Goal: Information Seeking & Learning: Learn about a topic

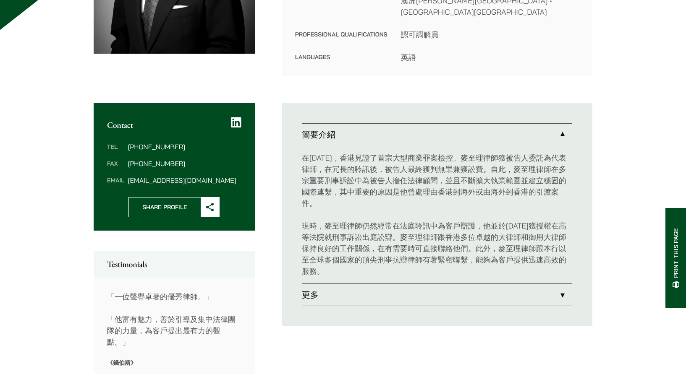
scroll to position [219, 0]
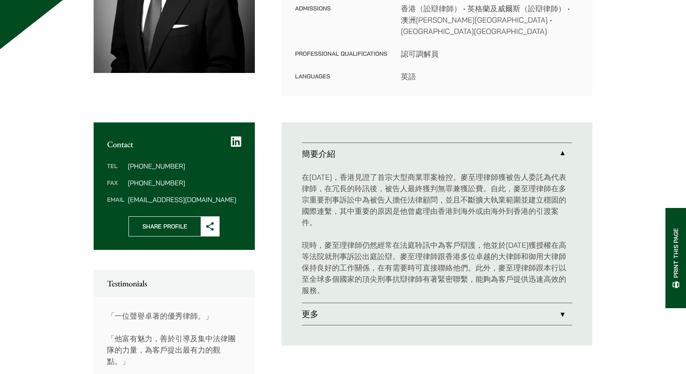
click at [519, 178] on p "在1982年，香港見證了首宗大型商業罪案檢控。麥至理律師獲被告人委託為代表律師，在冗長的聆訊後，被告人最終獲判無罪兼獲訟費。自此，麥至理律師在多宗重要刑事訴訟…" at bounding box center [437, 200] width 270 height 57
click at [520, 178] on p "在1982年，香港見證了首宗大型商業罪案檢控。麥至理律師獲被告人委託為代表律師，在冗長的聆訊後，被告人最終獲判無罪兼獲訟費。自此，麥至理律師在多宗重要刑事訴訟…" at bounding box center [437, 200] width 270 height 57
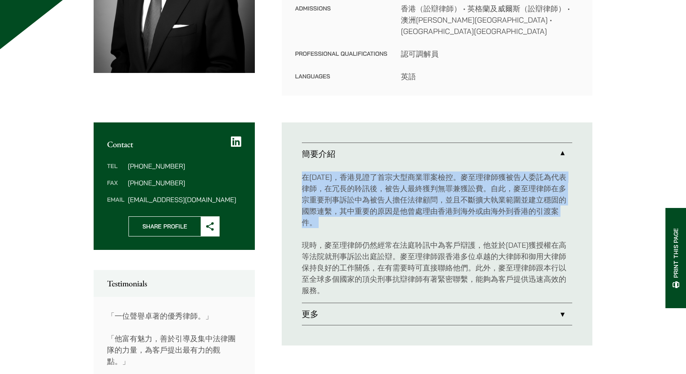
click at [520, 178] on p "在1982年，香港見證了首宗大型商業罪案檢控。麥至理律師獲被告人委託為代表律師，在冗長的聆訊後，被告人最終獲判無罪兼獲訟費。自此，麥至理律師在多宗重要刑事訴訟…" at bounding box center [437, 200] width 270 height 57
click at [520, 177] on p "在1982年，香港見證了首宗大型商業罪案檢控。麥至理律師獲被告人委託為代表律師，在冗長的聆訊後，被告人最終獲判無罪兼獲訟費。自此，麥至理律師在多宗重要刑事訴訟…" at bounding box center [437, 200] width 270 height 57
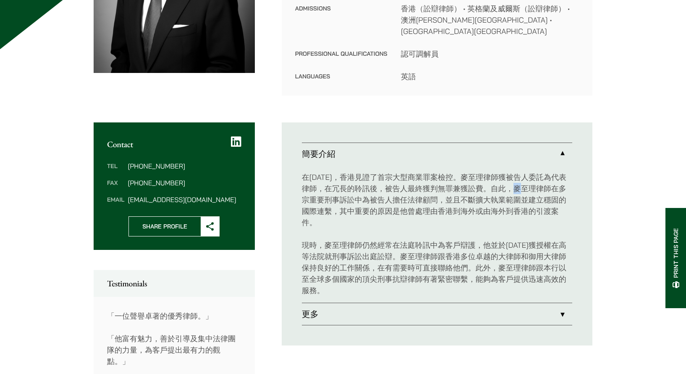
click at [520, 177] on p "在1982年，香港見證了首宗大型商業罪案檢控。麥至理律師獲被告人委託為代表律師，在冗長的聆訊後，被告人最終獲判無罪兼獲訟費。自此，麥至理律師在多宗重要刑事訴訟…" at bounding box center [437, 200] width 270 height 57
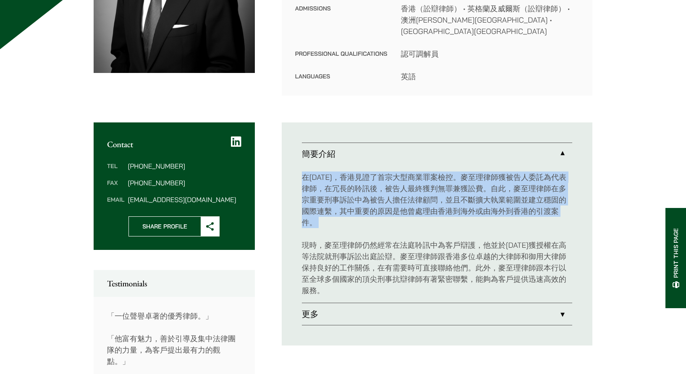
click at [520, 177] on p "在1982年，香港見證了首宗大型商業罪案檢控。麥至理律師獲被告人委託為代表律師，在冗長的聆訊後，被告人最終獲判無罪兼獲訟費。自此，麥至理律師在多宗重要刑事訴訟…" at bounding box center [437, 200] width 270 height 57
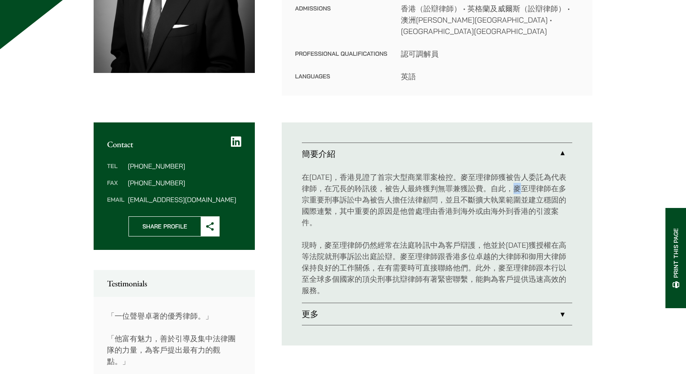
click at [520, 177] on p "在1982年，香港見證了首宗大型商業罪案檢控。麥至理律師獲被告人委託為代表律師，在冗長的聆訊後，被告人最終獲判無罪兼獲訟費。自此，麥至理律師在多宗重要刑事訴訟…" at bounding box center [437, 200] width 270 height 57
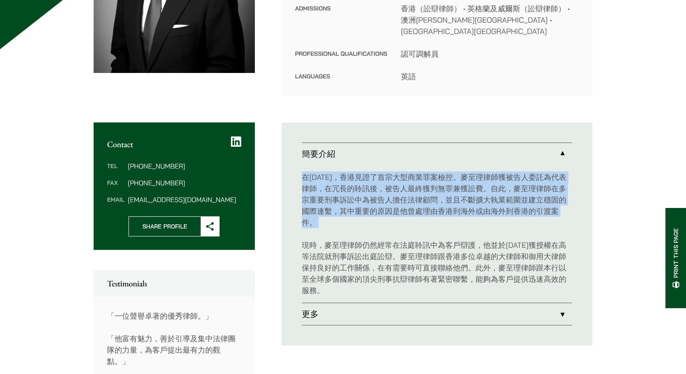
click at [520, 177] on p "在1982年，香港見證了首宗大型商業罪案檢控。麥至理律師獲被告人委託為代表律師，在冗長的聆訊後，被告人最終獲判無罪兼獲訟費。自此，麥至理律師在多宗重要刑事訴訟…" at bounding box center [437, 200] width 270 height 57
click at [503, 198] on p "在1982年，香港見證了首宗大型商業罪案檢控。麥至理律師獲被告人委託為代表律師，在冗長的聆訊後，被告人最終獲判無罪兼獲訟費。自此，麥至理律師在多宗重要刑事訴訟…" at bounding box center [437, 200] width 270 height 57
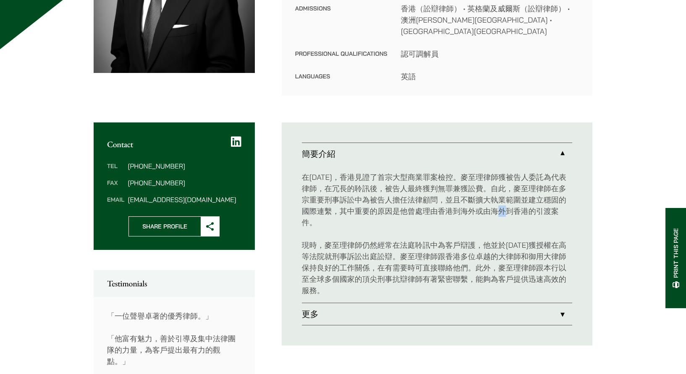
click at [503, 198] on p "在1982年，香港見證了首宗大型商業罪案檢控。麥至理律師獲被告人委託為代表律師，在冗長的聆訊後，被告人最終獲判無罪兼獲訟費。自此，麥至理律師在多宗重要刑事訴訟…" at bounding box center [437, 200] width 270 height 57
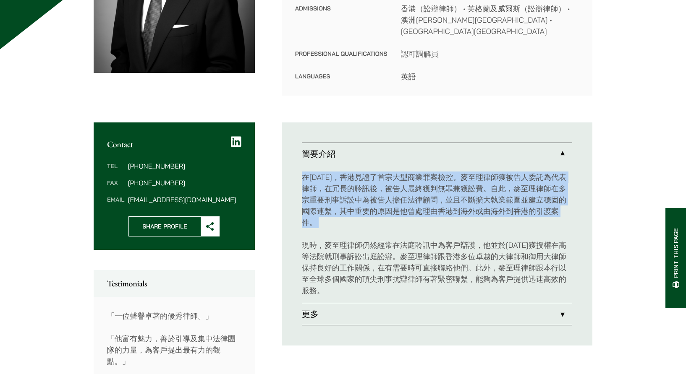
drag, startPoint x: 503, startPoint y: 198, endPoint x: 508, endPoint y: 189, distance: 10.1
click at [508, 189] on p "在1982年，香港見證了首宗大型商業罪案檢控。麥至理律師獲被告人委託為代表律師，在冗長的聆訊後，被告人最終獲判無罪兼獲訟費。自此，麥至理律師在多宗重要刑事訴訟…" at bounding box center [437, 200] width 270 height 57
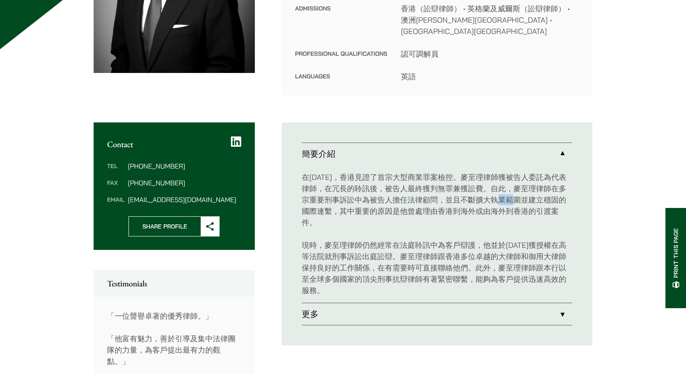
click at [508, 189] on p "在1982年，香港見證了首宗大型商業罪案檢控。麥至理律師獲被告人委託為代表律師，在冗長的聆訊後，被告人最終獲判無罪兼獲訟費。自此，麥至理律師在多宗重要刑事訴訟…" at bounding box center [437, 200] width 270 height 57
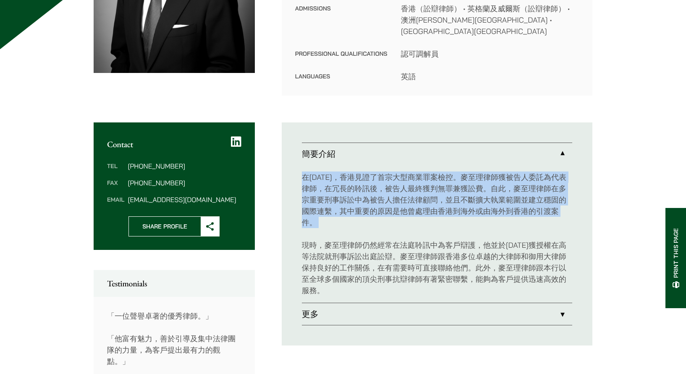
click at [508, 189] on p "在1982年，香港見證了首宗大型商業罪案檢控。麥至理律師獲被告人委託為代表律師，在冗長的聆訊後，被告人最終獲判無罪兼獲訟費。自此，麥至理律師在多宗重要刑事訴訟…" at bounding box center [437, 200] width 270 height 57
click at [514, 183] on p "在1982年，香港見證了首宗大型商業罪案檢控。麥至理律師獲被告人委託為代表律師，在冗長的聆訊後，被告人最終獲判無罪兼獲訟費。自此，麥至理律師在多宗重要刑事訴訟…" at bounding box center [437, 200] width 270 height 57
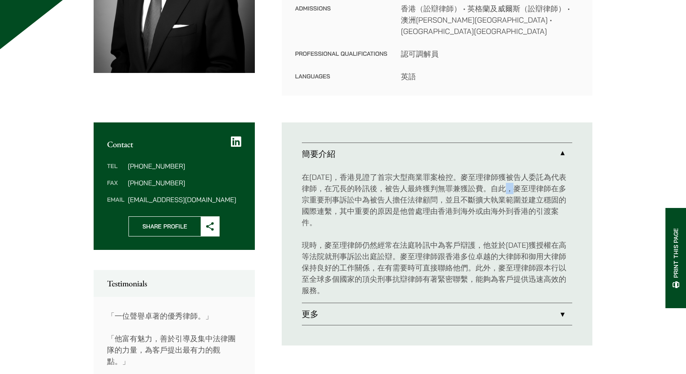
click at [514, 183] on p "在1982年，香港見證了首宗大型商業罪案檢控。麥至理律師獲被告人委託為代表律師，在冗長的聆訊後，被告人最終獲判無罪兼獲訟費。自此，麥至理律師在多宗重要刑事訴訟…" at bounding box center [437, 200] width 270 height 57
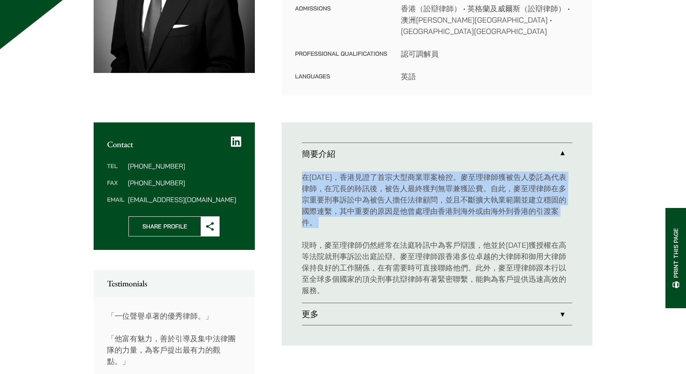
click at [514, 183] on p "在1982年，香港見證了首宗大型商業罪案檢控。麥至理律師獲被告人委託為代表律師，在冗長的聆訊後，被告人最終獲判無罪兼獲訟費。自此，麥至理律師在多宗重要刑事訴訟…" at bounding box center [437, 200] width 270 height 57
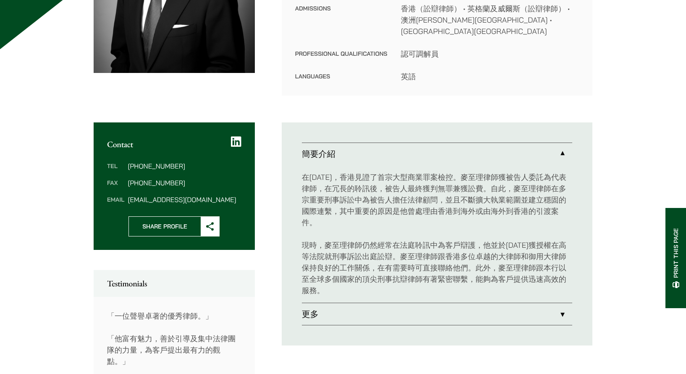
click at [495, 223] on div "在1982年，香港見證了首宗大型商業罪案檢控。麥至理律師獲被告人委託為代表律師，在冗長的聆訊後，被告人最終獲判無罪兼獲訟費。自此，麥至理律師在多宗重要刑事訴訟…" at bounding box center [437, 234] width 270 height 138
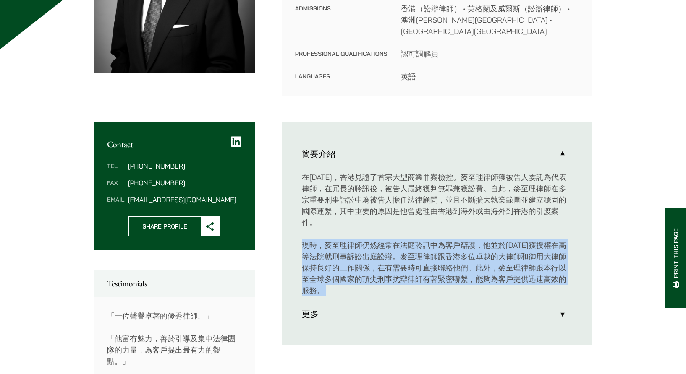
click at [495, 223] on div "在1982年，香港見證了首宗大型商業罪案檢控。麥至理律師獲被告人委託為代表律師，在冗長的聆訊後，被告人最終獲判無罪兼獲訟費。自此，麥至理律師在多宗重要刑事訴訟…" at bounding box center [437, 234] width 270 height 138
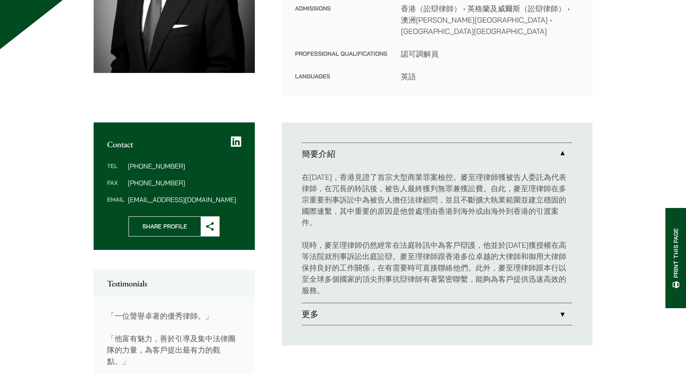
click at [500, 204] on p "在1982年，香港見證了首宗大型商業罪案檢控。麥至理律師獲被告人委託為代表律師，在冗長的聆訊後，被告人最終獲判無罪兼獲訟費。自此，麥至理律師在多宗重要刑事訴訟…" at bounding box center [437, 200] width 270 height 57
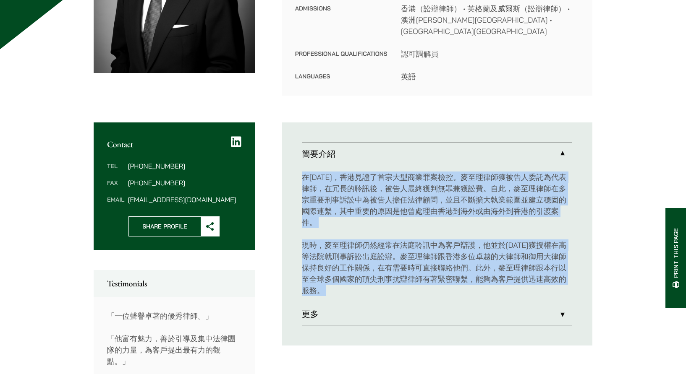
drag, startPoint x: 500, startPoint y: 204, endPoint x: 496, endPoint y: 224, distance: 20.4
click at [496, 224] on div "在1982年，香港見證了首宗大型商業罪案檢控。麥至理律師獲被告人委託為代表律師，在冗長的聆訊後，被告人最終獲判無罪兼獲訟費。自此，麥至理律師在多宗重要刑事訴訟…" at bounding box center [437, 234] width 270 height 138
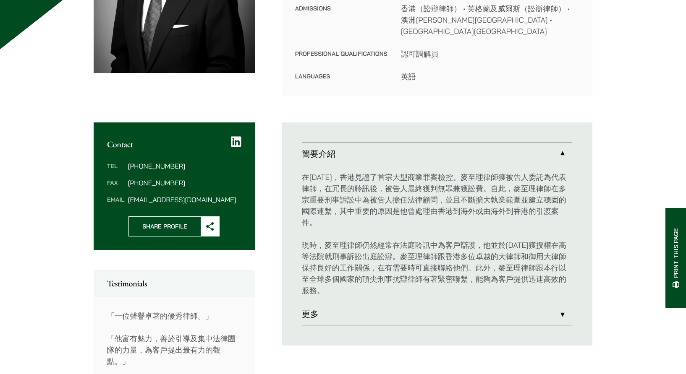
click at [405, 318] on ul "簡要介紹 在1982年，香港見證了首宗大型商業罪案檢控。麥至理律師獲被告人委託為代表律師，在冗長的聆訊後，被告人最終獲判無罪兼獲訟費。自此，麥至理律師在多宗重…" at bounding box center [437, 234] width 311 height 223
click at [396, 303] on link "更多" at bounding box center [437, 314] width 270 height 22
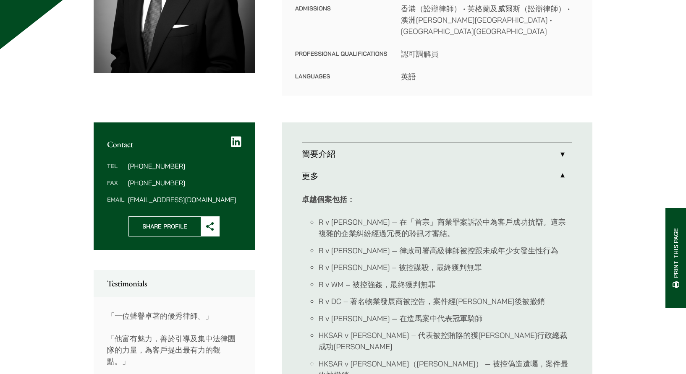
scroll to position [261, 0]
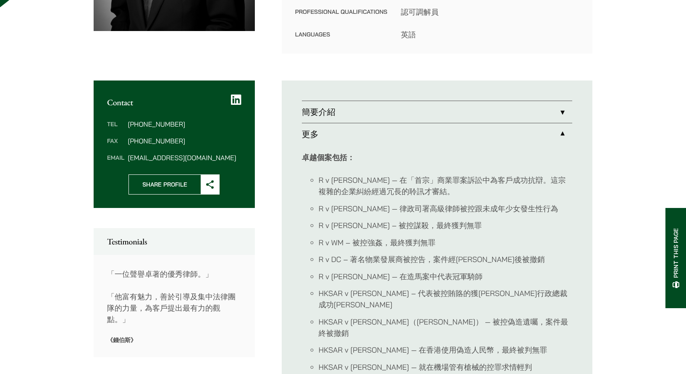
click at [321, 175] on li "R v Amos Dawe — 在「首宗」商業罪案訴訟中為客戶成功抗辯。這宗複雜的企業糾紛經過冗長的聆訊才審結。" at bounding box center [444, 186] width 253 height 23
drag, startPoint x: 321, startPoint y: 171, endPoint x: 356, endPoint y: 172, distance: 35.3
click at [356, 175] on li "R v Amos Dawe — 在「首宗」商業罪案訴訟中為客戶成功抗辯。這宗複雜的企業糾紛經過冗長的聆訊才審結。" at bounding box center [444, 186] width 253 height 23
click at [378, 237] on li "R v WM – 被控強姦，最終獲判無罪" at bounding box center [444, 242] width 253 height 11
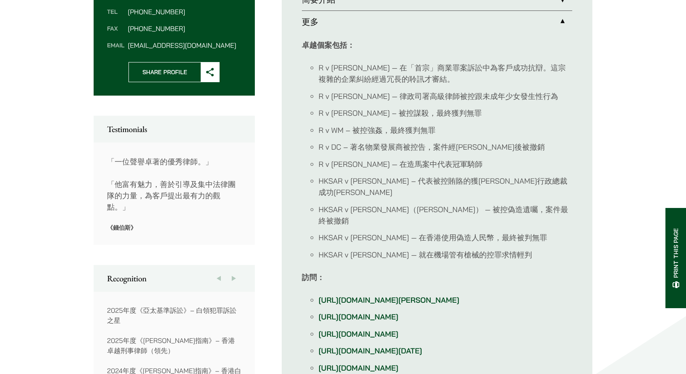
scroll to position [387, 0]
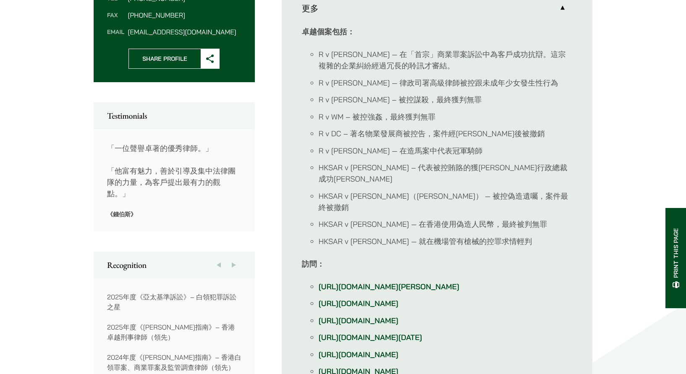
click at [425, 145] on li "R v David Brosnan — 在造馬案中代表冠軍騎師" at bounding box center [444, 150] width 253 height 11
click at [384, 191] on li "HKSAR v Nina Wang（龔如心） — 被控偽造遺囑，案件最終被撤銷" at bounding box center [444, 202] width 253 height 23
drag, startPoint x: 384, startPoint y: 174, endPoint x: 326, endPoint y: 167, distance: 57.9
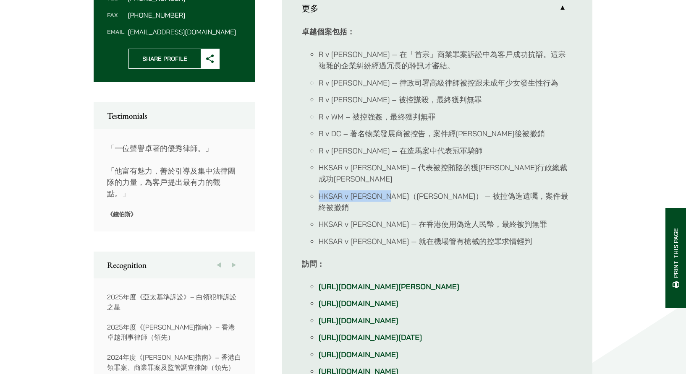
click at [326, 167] on ul "R v Amos Dawe — 在「首宗」商業罪案訴訟中為客戶成功抗辯。這宗複雜的企業糾紛經過冗長的聆訊才審結。 R v Christopher Harris…" at bounding box center [437, 148] width 270 height 198
drag, startPoint x: 324, startPoint y: 167, endPoint x: 321, endPoint y: 171, distance: 5.1
click at [385, 236] on li "HKSAR v Shen Yan — 就在機場管有槍械的控罪求情輕判" at bounding box center [444, 241] width 253 height 11
click at [384, 236] on li "HKSAR v Shen Yan — 就在機場管有槍械的控罪求情輕判" at bounding box center [444, 241] width 253 height 11
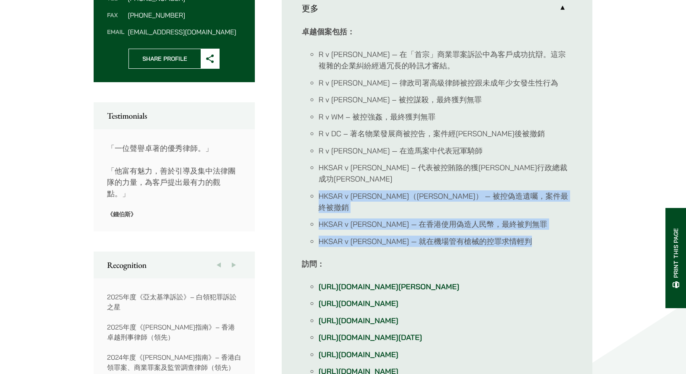
drag, startPoint x: 384, startPoint y: 210, endPoint x: 385, endPoint y: 166, distance: 44.1
click at [385, 166] on ul "R v Amos Dawe — 在「首宗」商業罪案訴訟中為客戶成功抗辯。這宗複雜的企業糾紛經過冗長的聆訊才審結。 R v Christopher Harris…" at bounding box center [437, 148] width 270 height 198
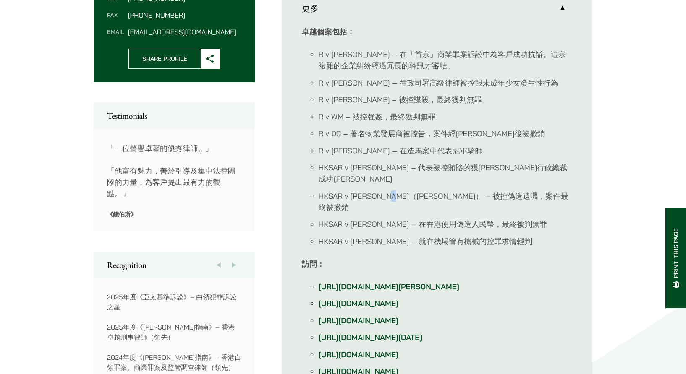
click at [385, 166] on ul "R v Amos Dawe — 在「首宗」商業罪案訴訟中為客戶成功抗辯。這宗複雜的企業糾紛經過冗長的聆訊才審結。 R v Christopher Harris…" at bounding box center [437, 148] width 270 height 198
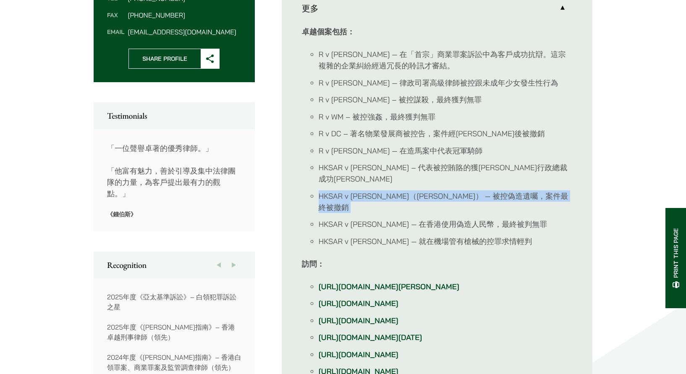
click at [385, 166] on ul "R v Amos Dawe — 在「首宗」商業罪案訴訟中為客戶成功抗辯。這宗複雜的企業糾紛經過冗長的聆訊才審結。 R v Christopher Harris…" at bounding box center [437, 148] width 270 height 198
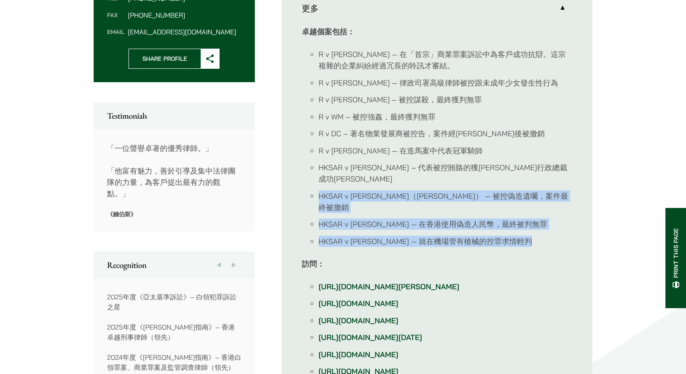
drag, startPoint x: 385, startPoint y: 166, endPoint x: 390, endPoint y: 204, distance: 38.0
click at [390, 204] on ul "R v Amos Dawe — 在「首宗」商業罪案訴訟中為客戶成功抗辯。這宗複雜的企業糾紛經過冗長的聆訊才審結。 R v Christopher Harris…" at bounding box center [437, 148] width 270 height 198
click at [390, 236] on li "HKSAR v Shen Yan — 就在機場管有槍械的控罪求情輕判" at bounding box center [444, 241] width 253 height 11
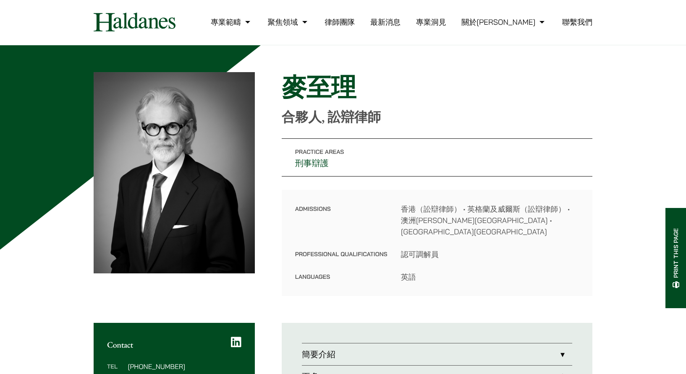
scroll to position [0, 0]
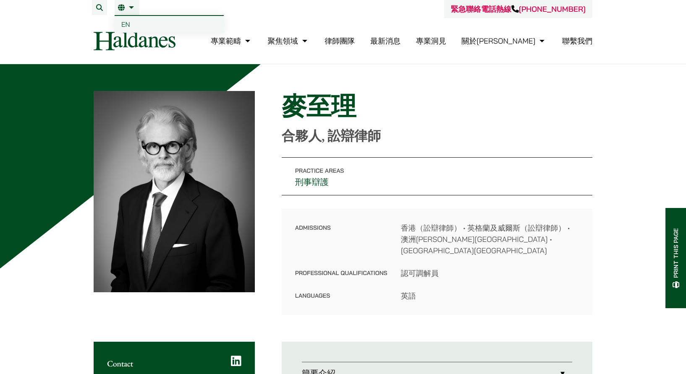
click at [133, 26] on link "EN" at bounding box center [169, 24] width 109 height 17
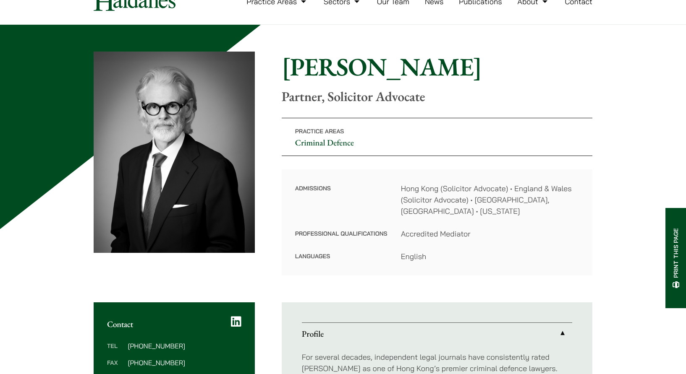
scroll to position [25, 0]
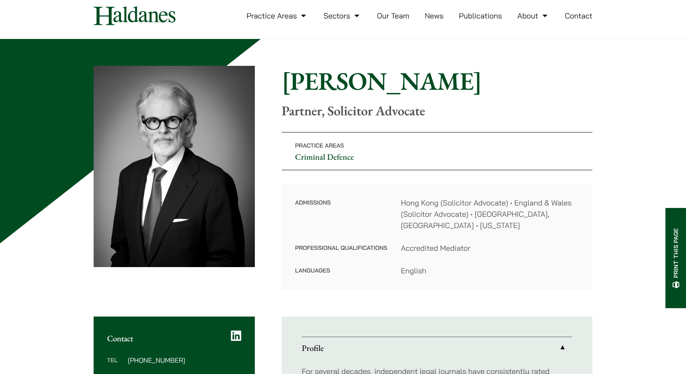
click at [384, 13] on link "Our Team" at bounding box center [393, 16] width 32 height 10
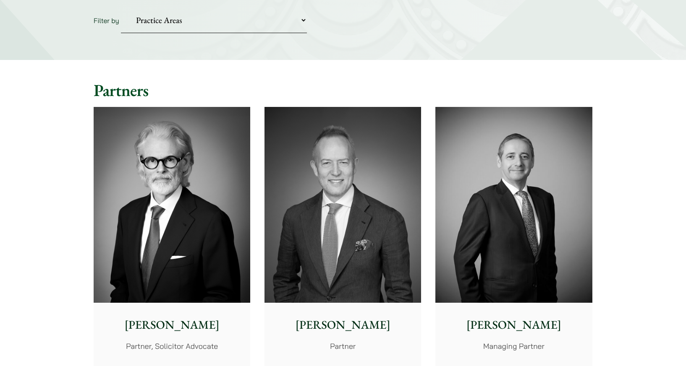
scroll to position [107, 0]
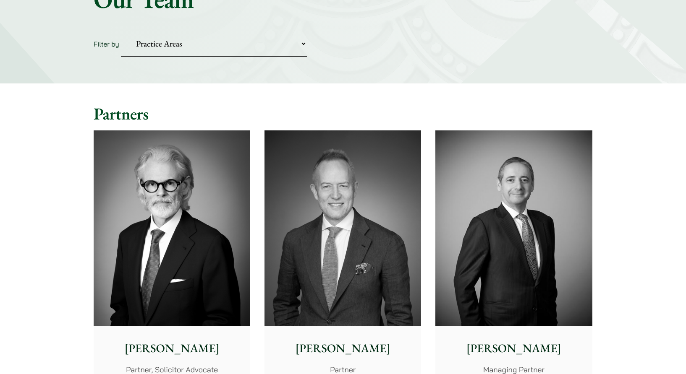
click at [307, 41] on select "Practice Areas Antitrust and Competition Civil Litigation & Dispute Resolution …" at bounding box center [214, 44] width 186 height 26
click at [305, 42] on select "Practice Areas Antitrust and Competition Civil Litigation & Dispute Resolution …" at bounding box center [214, 44] width 186 height 26
click at [295, 37] on select "Practice Areas Antitrust and Competition Civil Litigation & Dispute Resolution …" at bounding box center [214, 44] width 186 height 26
click at [339, 63] on div "Home » Lawyers Our Team Filter by Practice Areas Antitrust and Competition Civi…" at bounding box center [343, 20] width 686 height 126
click at [377, 220] on img at bounding box center [342, 229] width 157 height 196
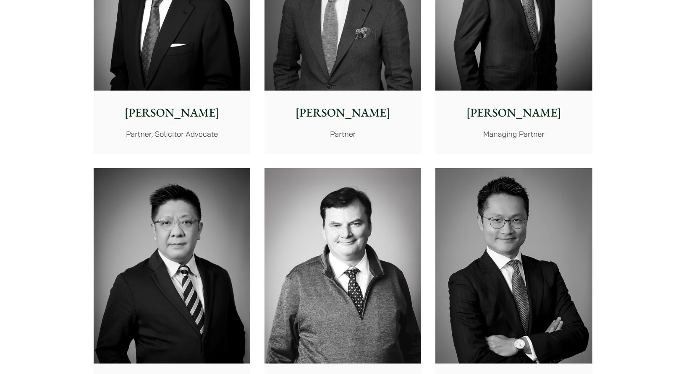
scroll to position [301, 0]
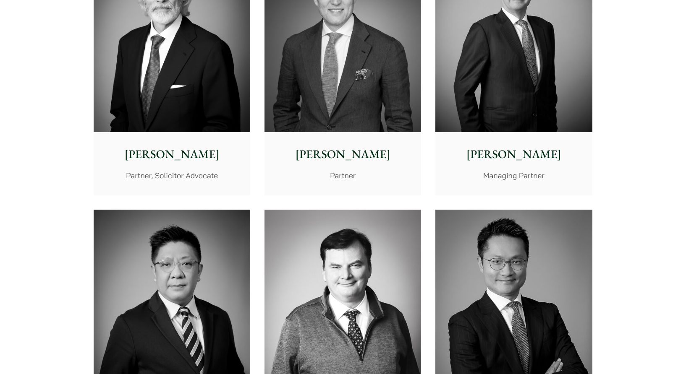
click at [559, 120] on img at bounding box center [513, 34] width 157 height 196
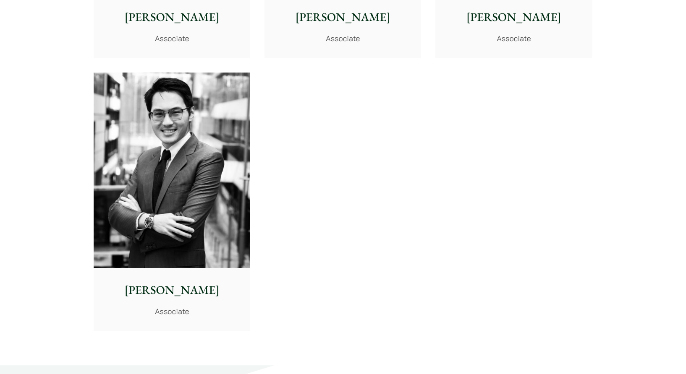
scroll to position [3479, 0]
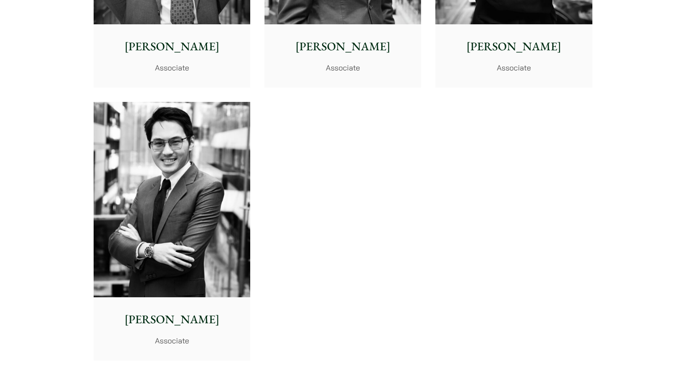
click at [214, 243] on img at bounding box center [172, 200] width 157 height 196
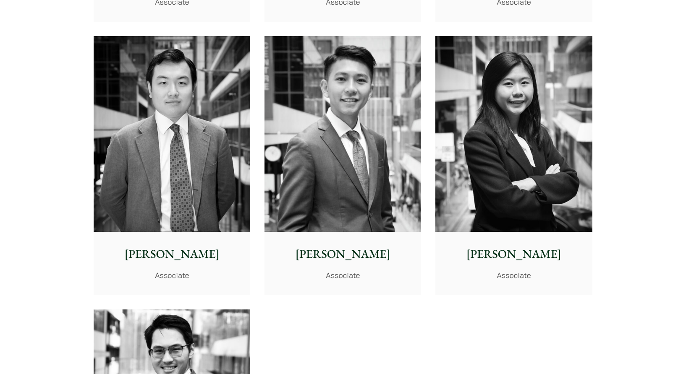
scroll to position [3260, 0]
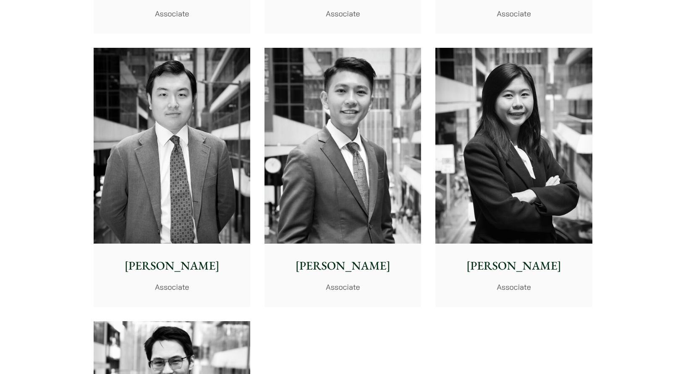
click at [539, 191] on img at bounding box center [513, 146] width 157 height 196
click at [301, 110] on img at bounding box center [342, 146] width 157 height 196
click at [199, 113] on img at bounding box center [172, 146] width 157 height 196
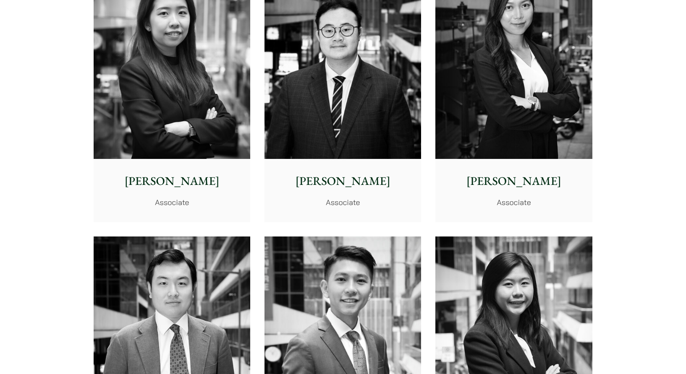
scroll to position [2977, 0]
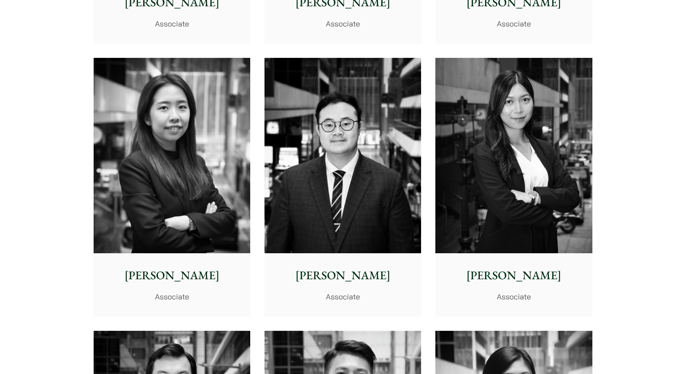
click at [569, 206] on img at bounding box center [513, 156] width 157 height 196
click at [318, 124] on img at bounding box center [342, 156] width 157 height 196
click at [178, 131] on img at bounding box center [172, 156] width 157 height 196
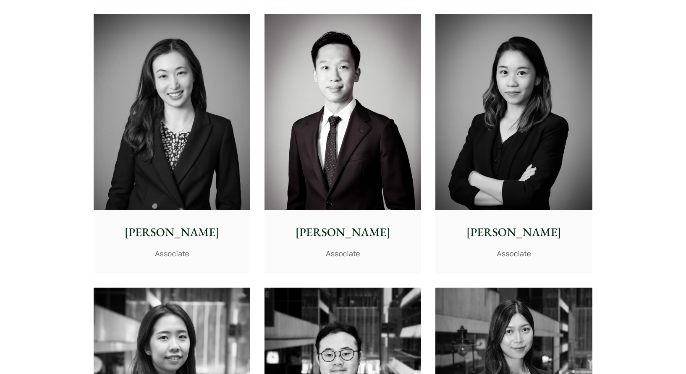
scroll to position [2741, 0]
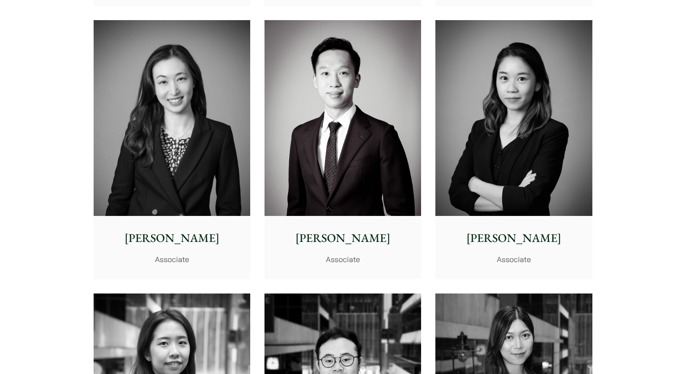
click at [574, 191] on img at bounding box center [513, 118] width 157 height 196
click at [297, 158] on img at bounding box center [342, 118] width 157 height 196
click at [118, 117] on img at bounding box center [172, 118] width 157 height 196
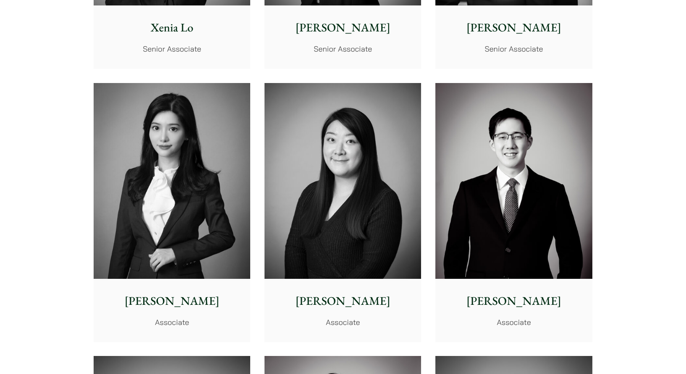
scroll to position [2358, 0]
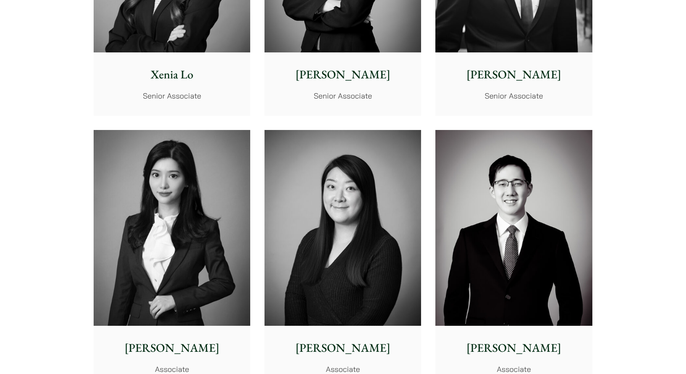
click at [548, 199] on img at bounding box center [513, 228] width 157 height 196
click at [308, 150] on img at bounding box center [342, 228] width 157 height 196
click at [194, 196] on img at bounding box center [172, 228] width 157 height 196
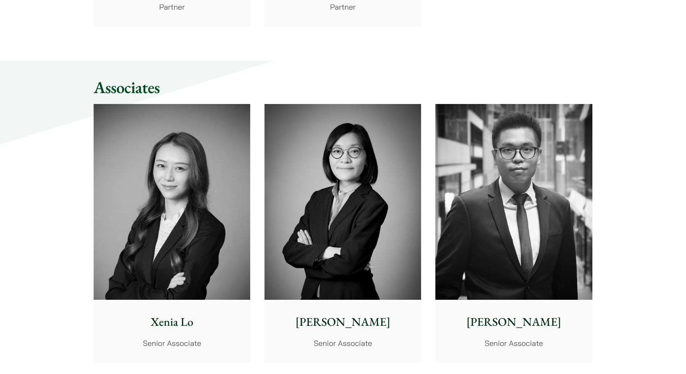
scroll to position [2140, 0]
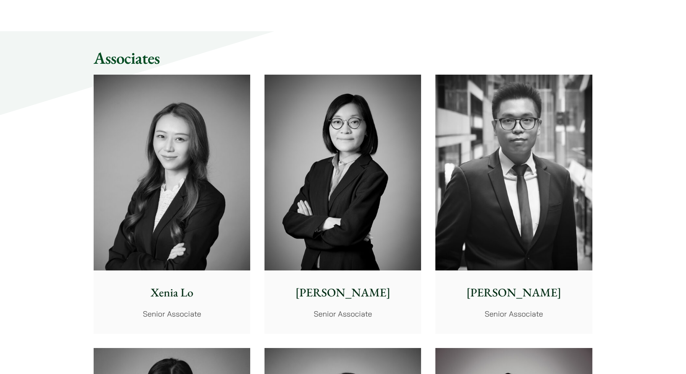
click at [552, 159] on img at bounding box center [513, 173] width 157 height 196
click at [296, 124] on img at bounding box center [342, 173] width 157 height 196
click at [464, 132] on img at bounding box center [513, 173] width 157 height 196
click at [227, 121] on img at bounding box center [172, 173] width 157 height 196
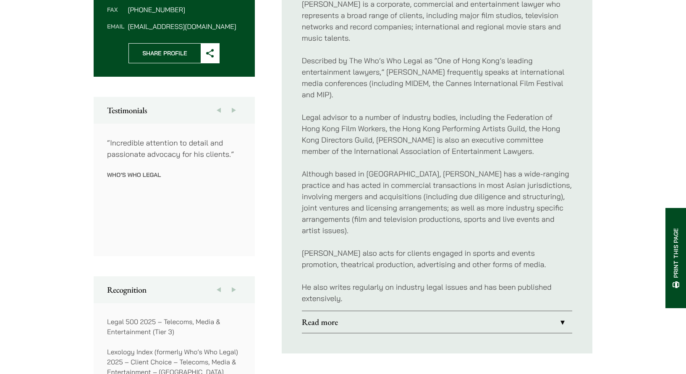
scroll to position [387, 0]
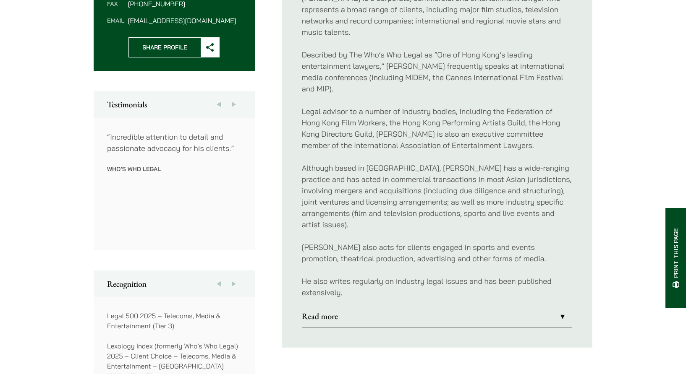
click at [444, 313] on link "Read more" at bounding box center [437, 316] width 270 height 22
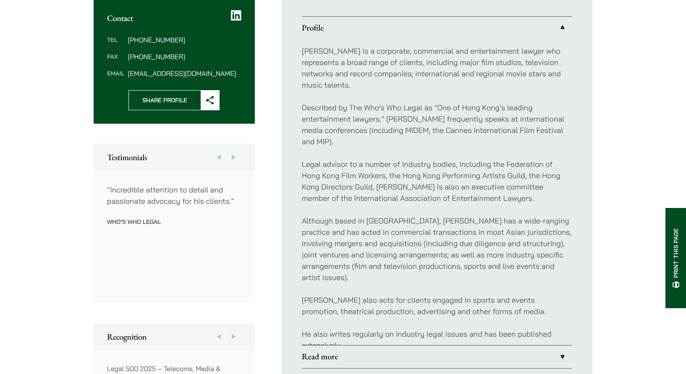
scroll to position [331, 0]
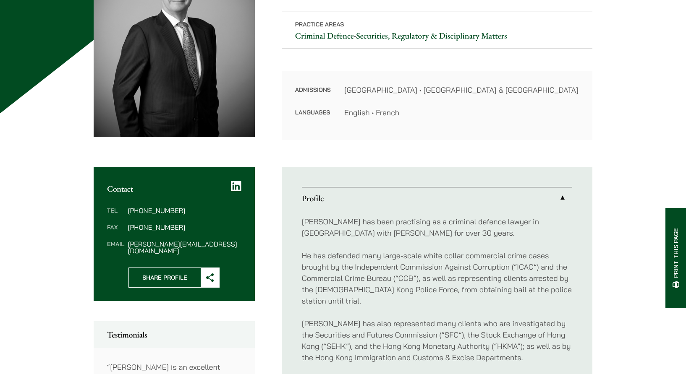
scroll to position [144, 0]
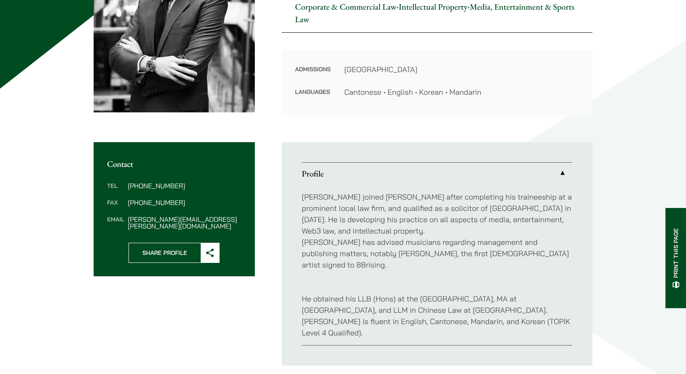
scroll to position [166, 0]
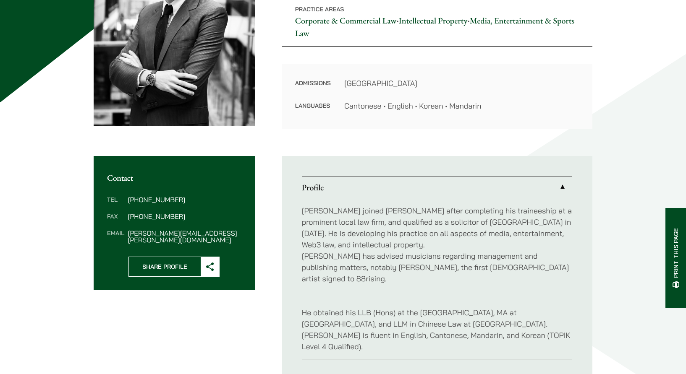
click at [459, 229] on p "[PERSON_NAME] joined [PERSON_NAME] after completing his traineeship at a promin…" at bounding box center [437, 244] width 270 height 79
click at [459, 229] on p "Christopher joined Haldanes after completing his traineeship at a prominent loc…" at bounding box center [437, 244] width 270 height 79
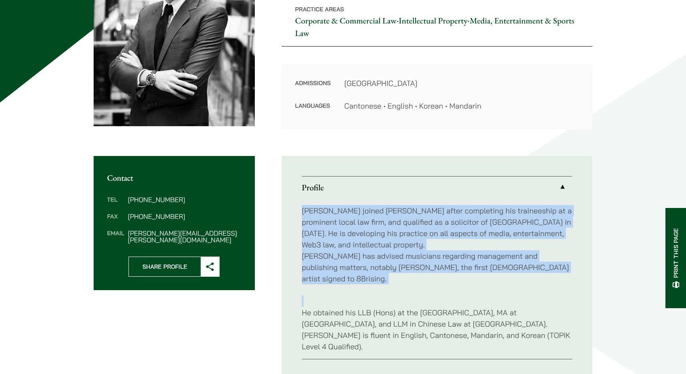
drag, startPoint x: 459, startPoint y: 229, endPoint x: 487, endPoint y: 263, distance: 44.1
click at [487, 263] on p "Christopher joined Haldanes after completing his traineeship at a prominent loc…" at bounding box center [437, 244] width 270 height 79
click at [485, 261] on p "Christopher joined Haldanes after completing his traineeship at a prominent loc…" at bounding box center [437, 244] width 270 height 79
click at [486, 258] on p "Christopher joined Haldanes after completing his traineeship at a prominent loc…" at bounding box center [437, 244] width 270 height 79
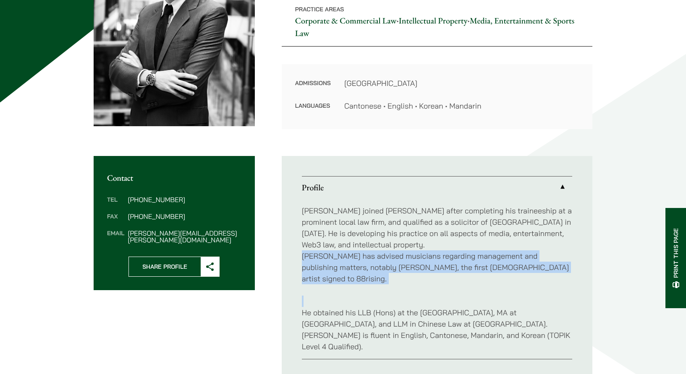
click at [486, 258] on p "Christopher joined Haldanes after completing his traineeship at a prominent loc…" at bounding box center [437, 244] width 270 height 79
click at [485, 258] on p "Christopher joined Haldanes after completing his traineeship at a prominent loc…" at bounding box center [437, 244] width 270 height 79
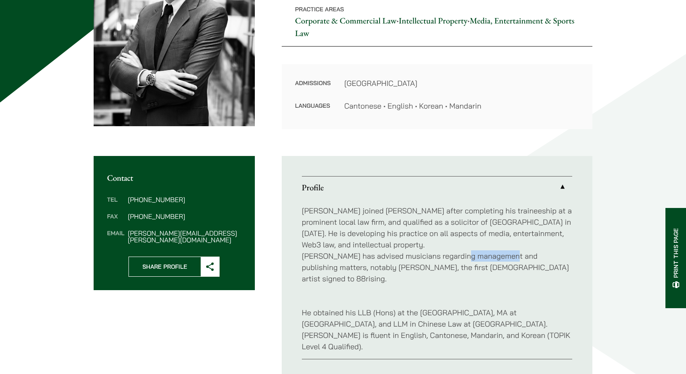
click at [485, 258] on p "Christopher joined Haldanes after completing his traineeship at a prominent loc…" at bounding box center [437, 244] width 270 height 79
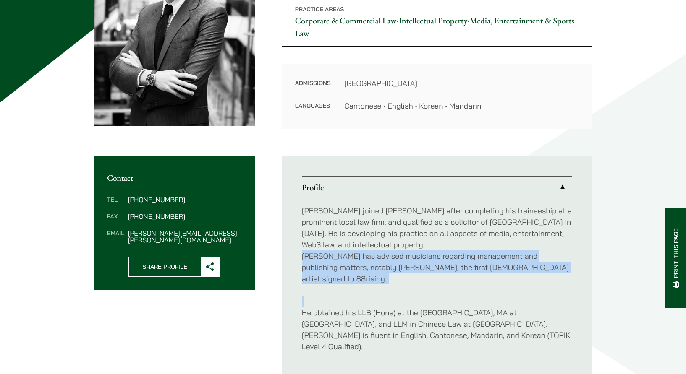
click at [486, 259] on p "Christopher joined Haldanes after completing his traineeship at a prominent loc…" at bounding box center [437, 244] width 270 height 79
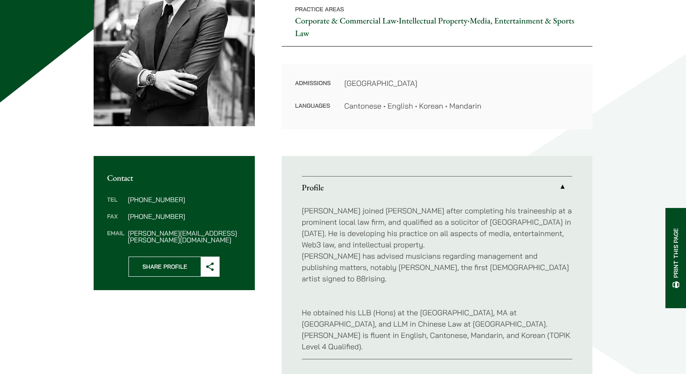
click at [484, 218] on p "Christopher joined Haldanes after completing his traineeship at a prominent loc…" at bounding box center [437, 244] width 270 height 79
click at [482, 220] on p "Christopher joined Haldanes after completing his traineeship at a prominent loc…" at bounding box center [437, 244] width 270 height 79
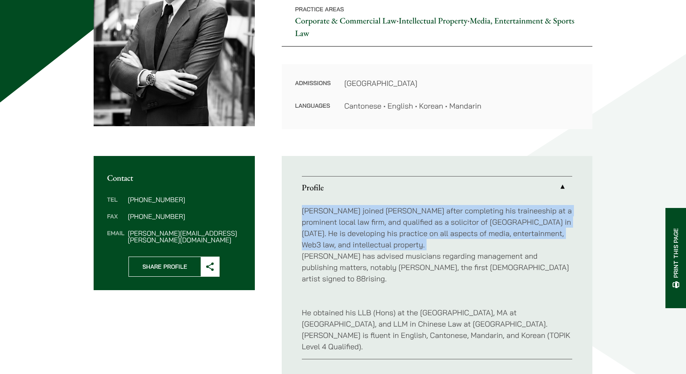
click at [482, 220] on p "Christopher joined Haldanes after completing his traineeship at a prominent loc…" at bounding box center [437, 244] width 270 height 79
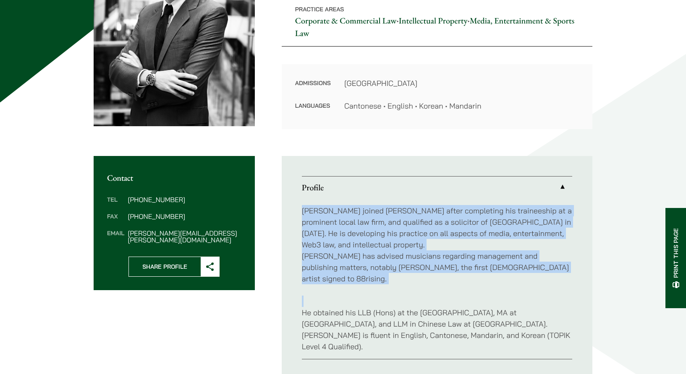
drag, startPoint x: 481, startPoint y: 221, endPoint x: 473, endPoint y: 270, distance: 50.2
click at [473, 270] on p "Christopher joined Haldanes after completing his traineeship at a prominent loc…" at bounding box center [437, 244] width 270 height 79
click at [472, 270] on p "Christopher joined Haldanes after completing his traineeship at a prominent loc…" at bounding box center [437, 244] width 270 height 79
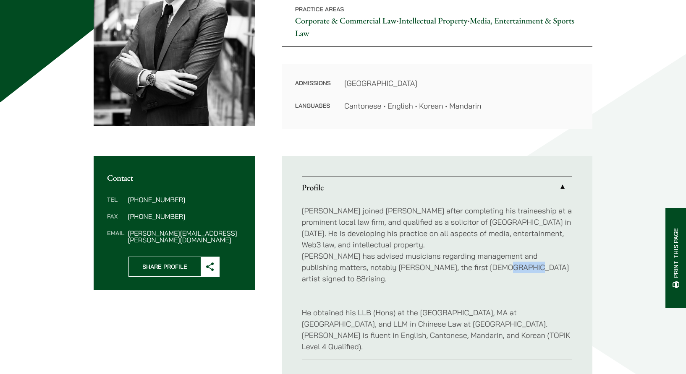
click at [472, 270] on p "Christopher joined Haldanes after completing his traineeship at a prominent loc…" at bounding box center [437, 244] width 270 height 79
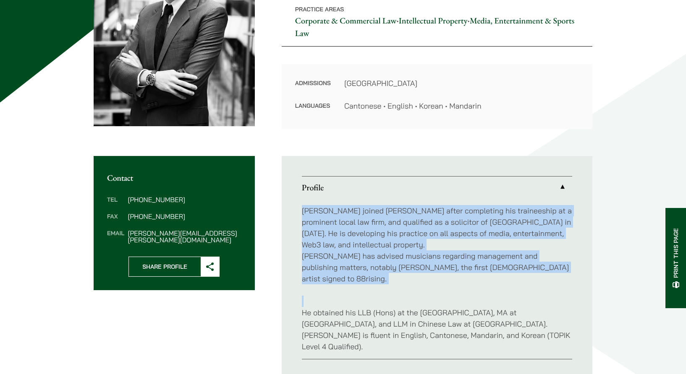
drag, startPoint x: 472, startPoint y: 269, endPoint x: 462, endPoint y: 214, distance: 55.8
click at [462, 214] on p "Christopher joined Haldanes after completing his traineeship at a prominent loc…" at bounding box center [437, 244] width 270 height 79
click at [463, 214] on p "Christopher joined Haldanes after completing his traineeship at a prominent loc…" at bounding box center [437, 244] width 270 height 79
click at [462, 214] on p "Christopher joined Haldanes after completing his traineeship at a prominent loc…" at bounding box center [437, 244] width 270 height 79
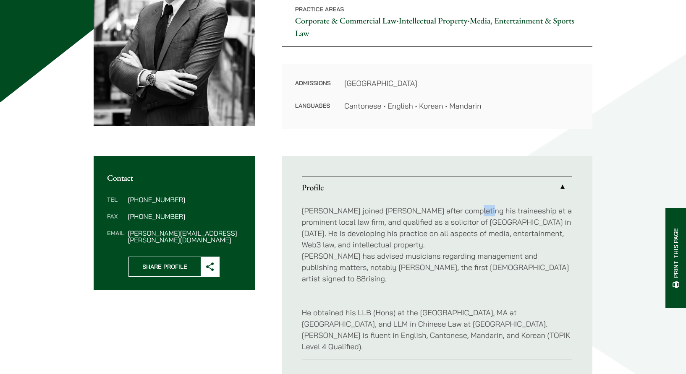
click at [462, 214] on p "Christopher joined Haldanes after completing his traineeship at a prominent loc…" at bounding box center [437, 244] width 270 height 79
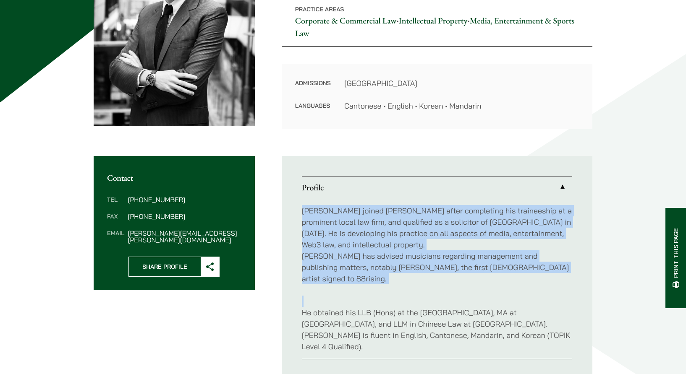
drag, startPoint x: 462, startPoint y: 214, endPoint x: 455, endPoint y: 293, distance: 80.0
click at [455, 293] on div "Christopher joined Haldanes after completing his traineeship at a prominent loc…" at bounding box center [437, 278] width 270 height 161
click at [454, 296] on p "He obtained his LLB (Hons) at the University of Reading, MA at Columbia Univers…" at bounding box center [437, 324] width 270 height 57
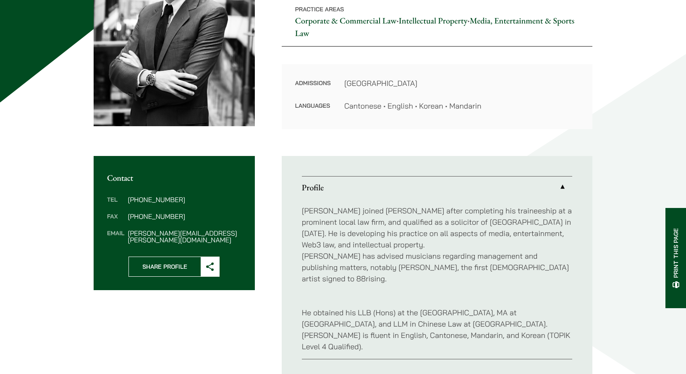
click at [454, 296] on p "He obtained his LLB (Hons) at the University of Reading, MA at Columbia Univers…" at bounding box center [437, 324] width 270 height 57
click at [376, 266] on p "Christopher joined Haldanes after completing his traineeship at a prominent loc…" at bounding box center [437, 244] width 270 height 79
drag, startPoint x: 376, startPoint y: 266, endPoint x: 381, endPoint y: 264, distance: 5.6
click at [381, 264] on p "Christopher joined Haldanes after completing his traineeship at a prominent loc…" at bounding box center [437, 244] width 270 height 79
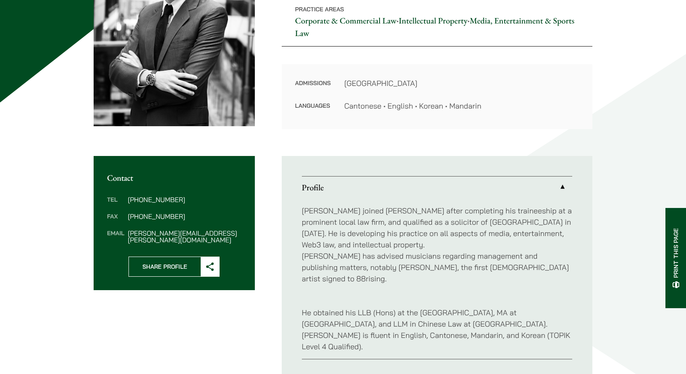
click at [451, 232] on p "Christopher joined Haldanes after completing his traineeship at a prominent loc…" at bounding box center [437, 244] width 270 height 79
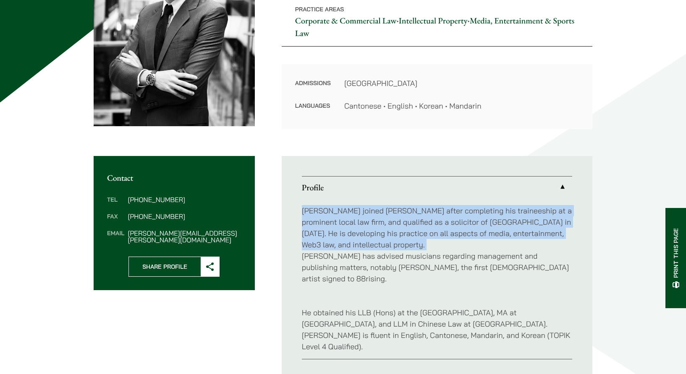
drag, startPoint x: 451, startPoint y: 232, endPoint x: 457, endPoint y: 218, distance: 14.7
click at [453, 223] on p "Christopher joined Haldanes after completing his traineeship at a prominent loc…" at bounding box center [437, 244] width 270 height 79
click at [457, 218] on p "Christopher joined Haldanes after completing his traineeship at a prominent loc…" at bounding box center [437, 244] width 270 height 79
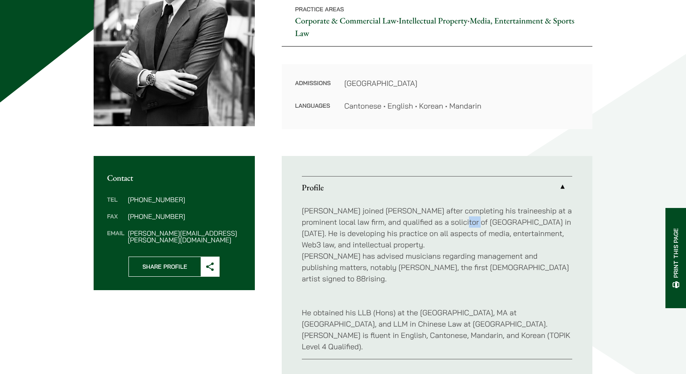
click at [457, 218] on p "Christopher joined Haldanes after completing his traineeship at a prominent loc…" at bounding box center [437, 244] width 270 height 79
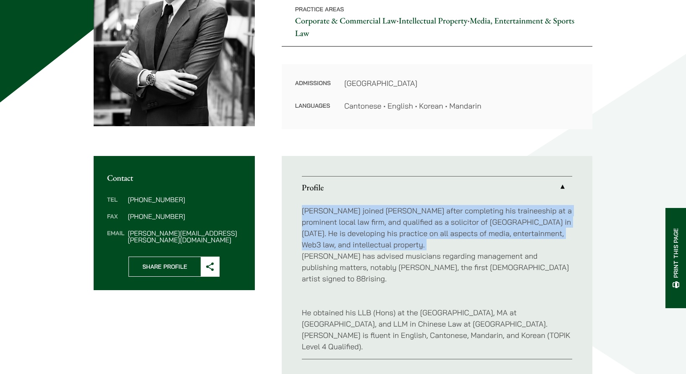
click at [457, 218] on p "Christopher joined Haldanes after completing his traineeship at a prominent loc…" at bounding box center [437, 244] width 270 height 79
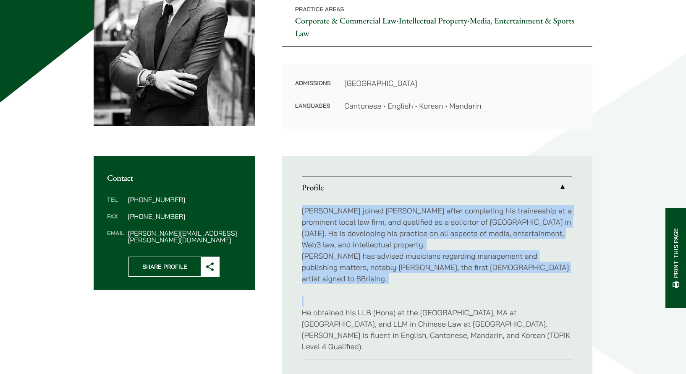
drag, startPoint x: 457, startPoint y: 218, endPoint x: 436, endPoint y: 253, distance: 40.8
click at [436, 253] on p "Christopher joined Haldanes after completing his traineeship at a prominent loc…" at bounding box center [437, 244] width 270 height 79
click at [438, 253] on p "Christopher joined Haldanes after completing his traineeship at a prominent loc…" at bounding box center [437, 244] width 270 height 79
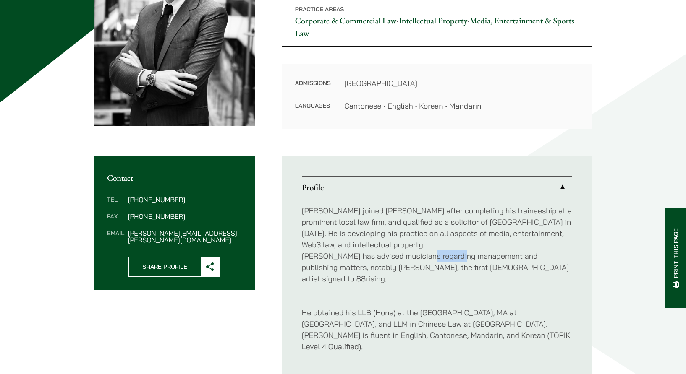
click at [439, 252] on p "Christopher joined Haldanes after completing his traineeship at a prominent loc…" at bounding box center [437, 244] width 270 height 79
click at [420, 224] on p "Christopher joined Haldanes after completing his traineeship at a prominent loc…" at bounding box center [437, 244] width 270 height 79
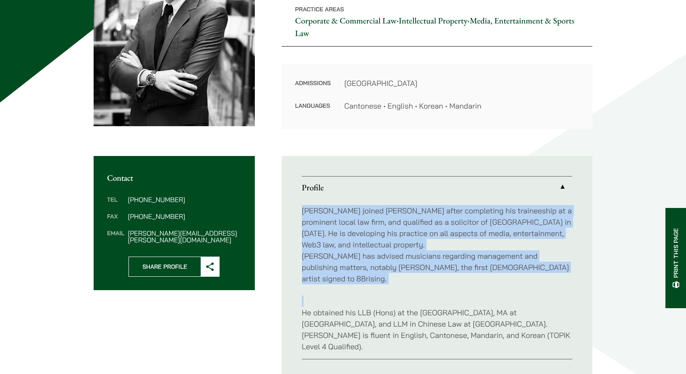
drag, startPoint x: 420, startPoint y: 224, endPoint x: 420, endPoint y: 255, distance: 31.1
click at [420, 255] on p "Christopher joined Haldanes after completing his traineeship at a prominent loc…" at bounding box center [437, 244] width 270 height 79
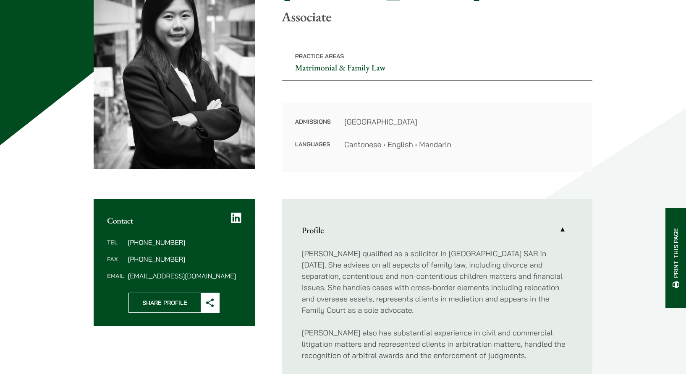
scroll to position [216, 0]
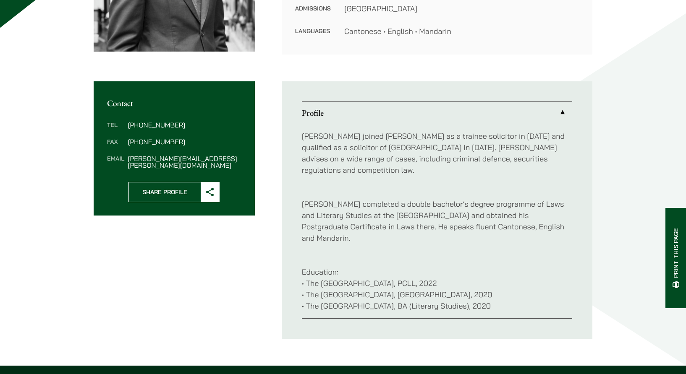
scroll to position [227, 0]
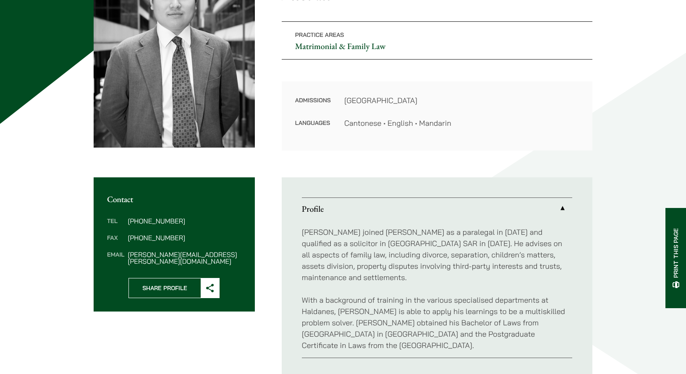
scroll to position [146, 0]
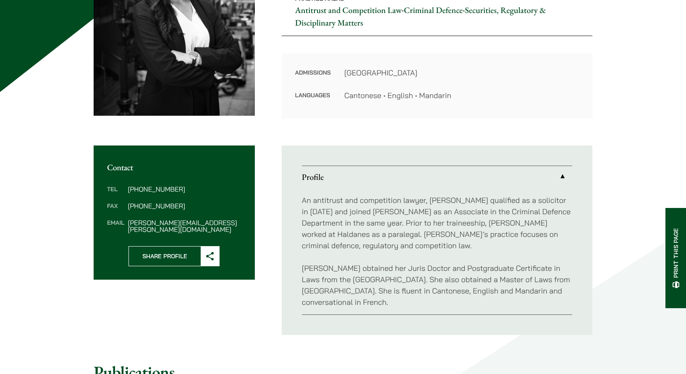
scroll to position [167, 0]
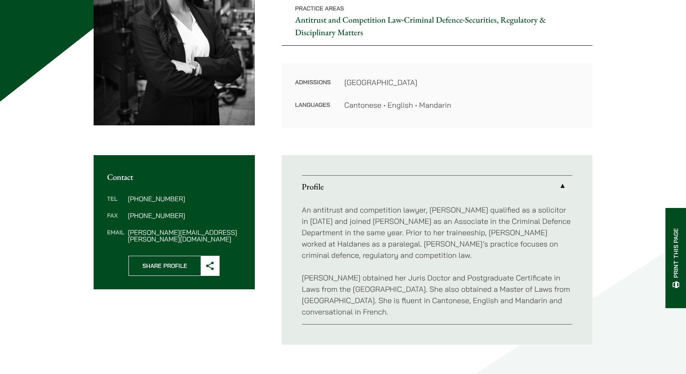
click at [328, 255] on p "An antitrust and competition lawyer, [PERSON_NAME] qualified as a solicitor in …" at bounding box center [437, 232] width 270 height 57
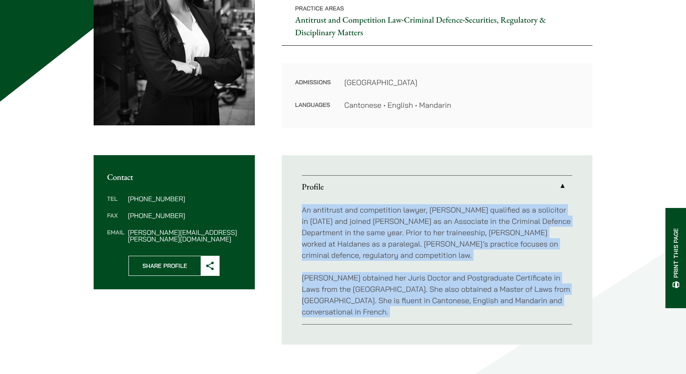
drag, startPoint x: 328, startPoint y: 255, endPoint x: 331, endPoint y: 278, distance: 23.2
click at [331, 278] on div "An antitrust and competition lawyer, [PERSON_NAME] qualified as a solicitor in …" at bounding box center [437, 261] width 270 height 127
click at [331, 278] on p "[PERSON_NAME] obtained her Juris Doctor and Postgraduate Certificate in Laws fr…" at bounding box center [437, 294] width 270 height 45
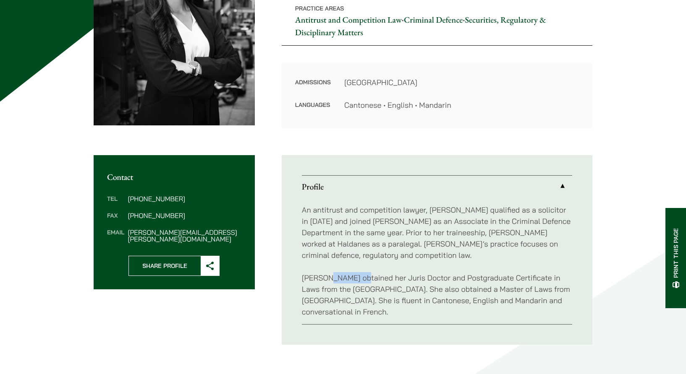
click at [331, 278] on p "[PERSON_NAME] obtained her Juris Doctor and Postgraduate Certificate in Laws fr…" at bounding box center [437, 294] width 270 height 45
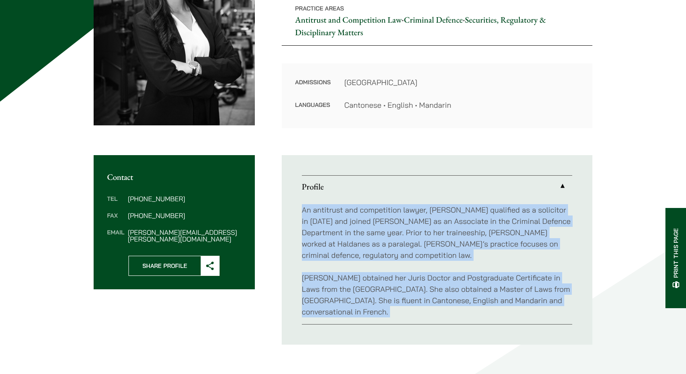
drag, startPoint x: 331, startPoint y: 278, endPoint x: 334, endPoint y: 247, distance: 31.2
click at [334, 247] on div "An antitrust and competition lawyer, [PERSON_NAME] qualified as a solicitor in …" at bounding box center [437, 261] width 270 height 127
click at [334, 247] on p "An antitrust and competition lawyer, [PERSON_NAME] qualified as a solicitor in …" at bounding box center [437, 232] width 270 height 57
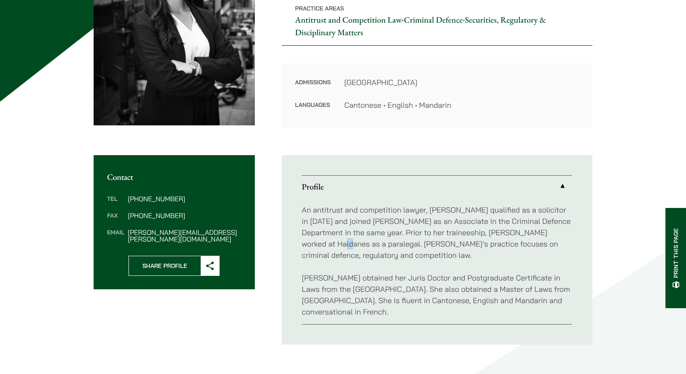
click at [334, 247] on p "An antitrust and competition lawyer, Joanne qualified as a solicitor in 2023 an…" at bounding box center [437, 232] width 270 height 57
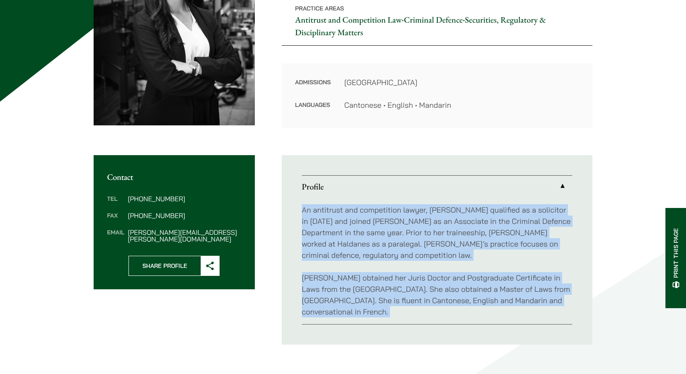
drag, startPoint x: 334, startPoint y: 247, endPoint x: 333, endPoint y: 272, distance: 24.8
click at [333, 272] on div "An antitrust and competition lawyer, Joanne qualified as a solicitor in 2023 an…" at bounding box center [437, 261] width 270 height 127
click at [333, 272] on p "Joanne obtained her Juris Doctor and Postgraduate Certificate in Laws from the …" at bounding box center [437, 294] width 270 height 45
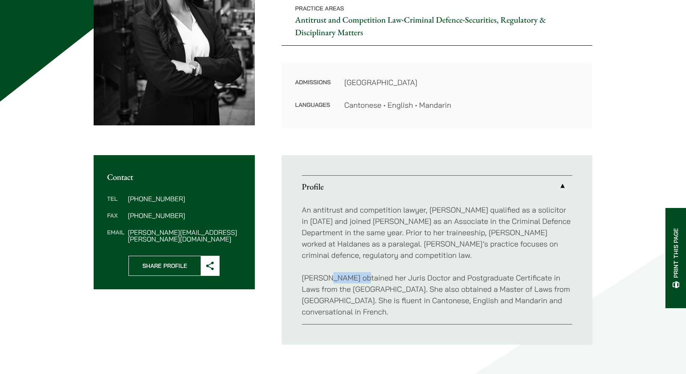
click at [333, 272] on p "Joanne obtained her Juris Doctor and Postgraduate Certificate in Laws from the …" at bounding box center [437, 294] width 270 height 45
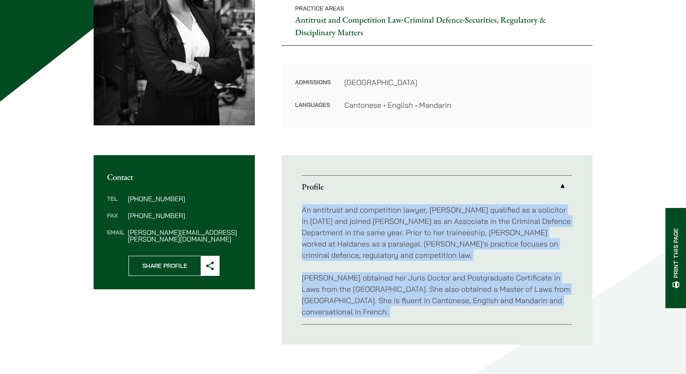
drag, startPoint x: 333, startPoint y: 272, endPoint x: 337, endPoint y: 253, distance: 19.2
click at [337, 253] on div "An antitrust and competition lawyer, Joanne qualified as a solicitor in 2023 an…" at bounding box center [437, 261] width 270 height 127
click at [337, 253] on p "An antitrust and competition lawyer, Joanne qualified as a solicitor in 2023 an…" at bounding box center [437, 232] width 270 height 57
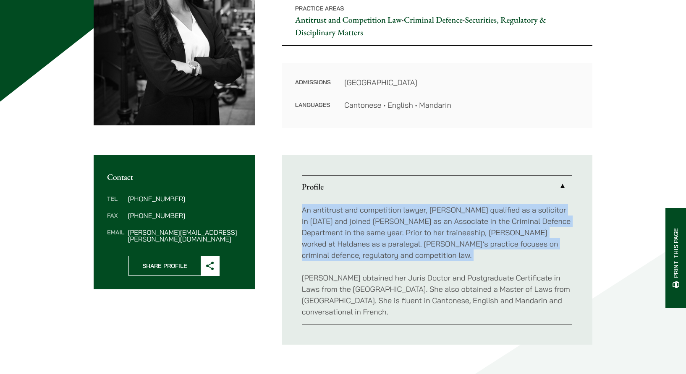
click at [337, 253] on p "An antitrust and competition lawyer, Joanne qualified as a solicitor in 2023 an…" at bounding box center [437, 232] width 270 height 57
click at [337, 245] on p "An antitrust and competition lawyer, Joanne qualified as a solicitor in 2023 an…" at bounding box center [437, 232] width 270 height 57
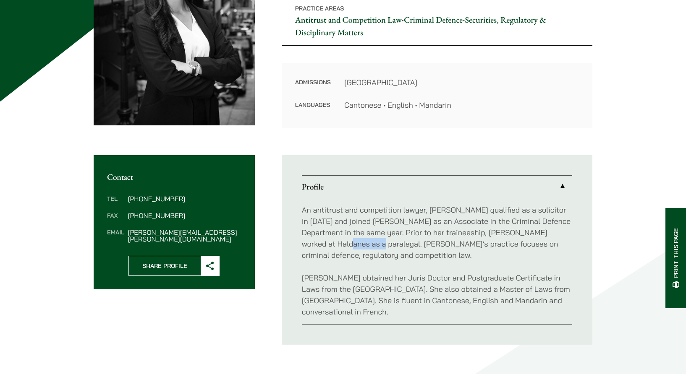
click at [337, 245] on p "An antitrust and competition lawyer, Joanne qualified as a solicitor in 2023 an…" at bounding box center [437, 232] width 270 height 57
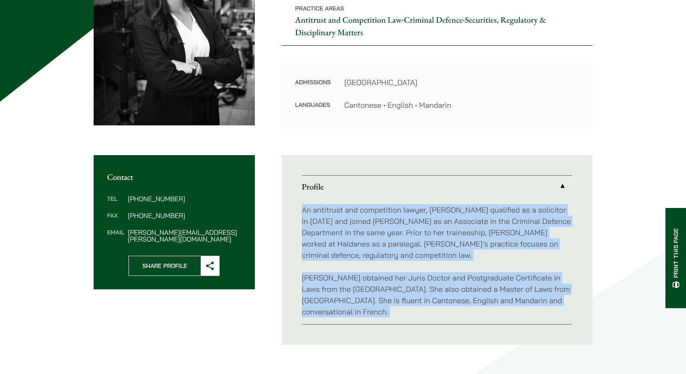
drag, startPoint x: 337, startPoint y: 245, endPoint x: 331, endPoint y: 277, distance: 31.6
click at [331, 277] on div "An antitrust and competition lawyer, Joanne qualified as a solicitor in 2023 an…" at bounding box center [437, 261] width 270 height 127
click at [331, 277] on p "Joanne obtained her Juris Doctor and Postgraduate Certificate in Laws from the …" at bounding box center [437, 294] width 270 height 45
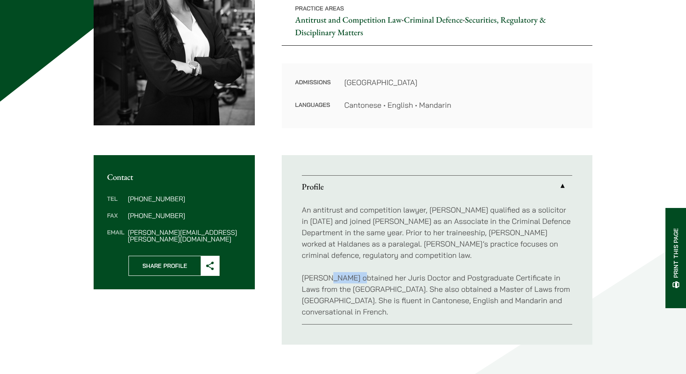
click at [332, 277] on p "Joanne obtained her Juris Doctor and Postgraduate Certificate in Laws from the …" at bounding box center [437, 294] width 270 height 45
click at [331, 253] on p "An antitrust and competition lawyer, Joanne qualified as a solicitor in 2023 an…" at bounding box center [437, 232] width 270 height 57
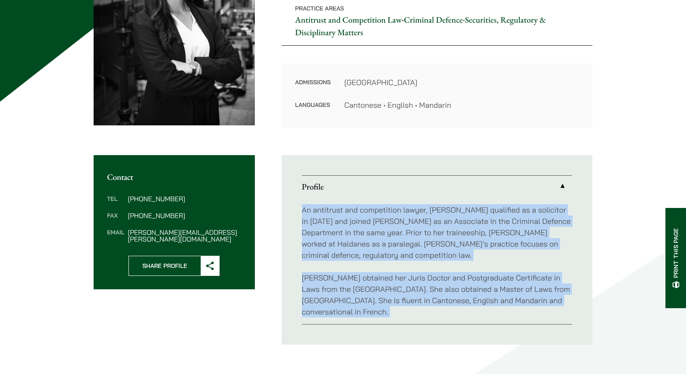
drag, startPoint x: 331, startPoint y: 253, endPoint x: 335, endPoint y: 281, distance: 28.3
click at [335, 281] on div "An antitrust and competition lawyer, Joanne qualified as a solicitor in 2023 an…" at bounding box center [437, 261] width 270 height 127
click at [335, 281] on p "Joanne obtained her Juris Doctor and Postgraduate Certificate in Laws from the …" at bounding box center [437, 294] width 270 height 45
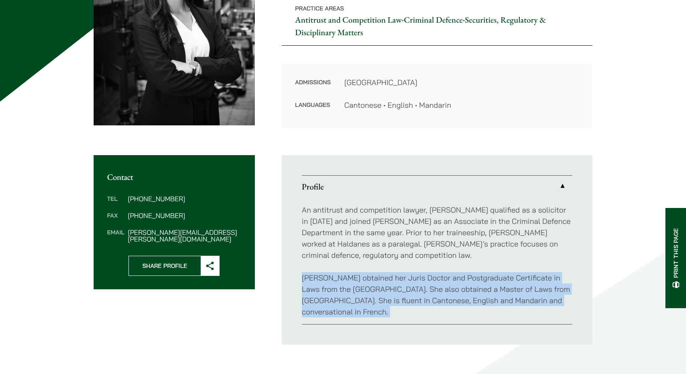
click at [335, 281] on p "Joanne obtained her Juris Doctor and Postgraduate Certificate in Laws from the …" at bounding box center [437, 294] width 270 height 45
click at [335, 266] on div "An antitrust and competition lawyer, Joanne qualified as a solicitor in 2023 an…" at bounding box center [437, 261] width 270 height 127
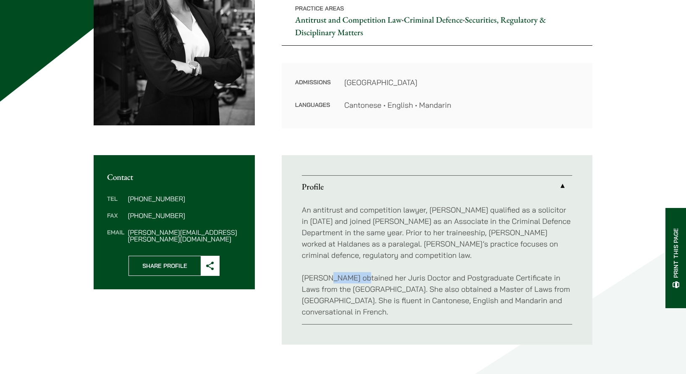
click at [335, 266] on div "An antitrust and competition lawyer, Joanne qualified as a solicitor in 2023 an…" at bounding box center [437, 261] width 270 height 127
click at [332, 258] on p "An antitrust and competition lawyer, Joanne qualified as a solicitor in 2023 an…" at bounding box center [437, 232] width 270 height 57
click at [331, 257] on p "An antitrust and competition lawyer, Joanne qualified as a solicitor in 2023 an…" at bounding box center [437, 232] width 270 height 57
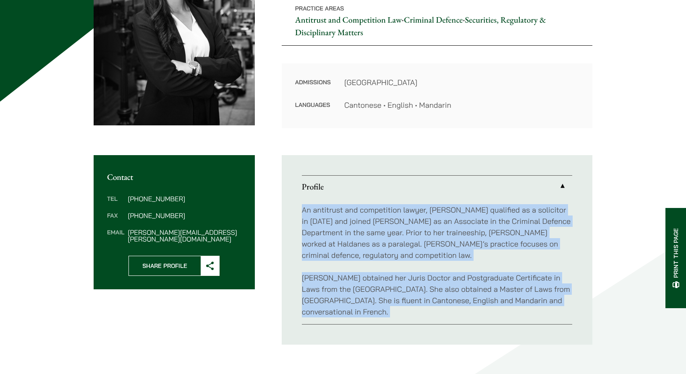
drag, startPoint x: 331, startPoint y: 257, endPoint x: 335, endPoint y: 297, distance: 39.6
click at [335, 297] on div "An antitrust and competition lawyer, Joanne qualified as a solicitor in 2023 an…" at bounding box center [437, 261] width 270 height 127
click at [335, 296] on p "Joanne obtained her Juris Doctor and Postgraduate Certificate in Laws from the …" at bounding box center [437, 294] width 270 height 45
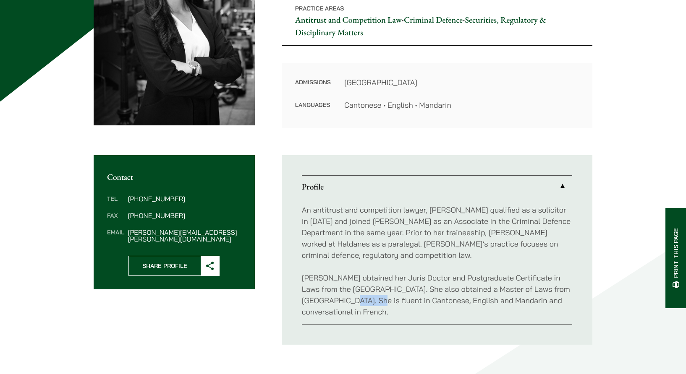
click at [335, 296] on p "Joanne obtained her Juris Doctor and Postgraduate Certificate in Laws from the …" at bounding box center [437, 294] width 270 height 45
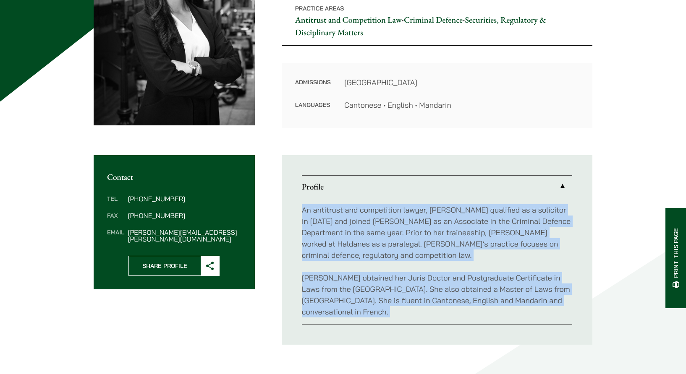
drag, startPoint x: 336, startPoint y: 296, endPoint x: 343, endPoint y: 258, distance: 39.2
click at [343, 258] on div "An antitrust and competition lawyer, Joanne qualified as a solicitor in 2023 an…" at bounding box center [437, 261] width 270 height 127
click at [342, 257] on p "An antitrust and competition lawyer, Joanne qualified as a solicitor in 2023 an…" at bounding box center [437, 232] width 270 height 57
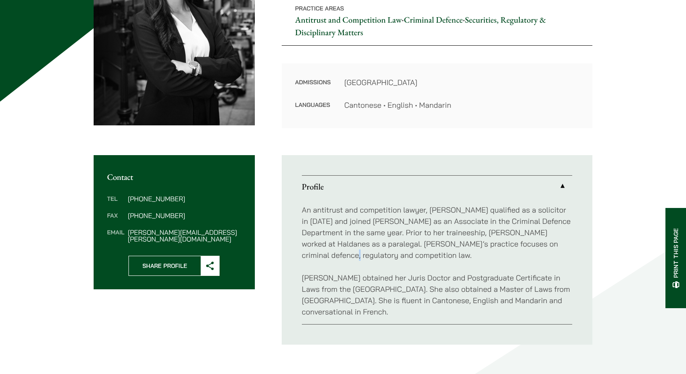
click at [342, 257] on p "An antitrust and competition lawyer, Joanne qualified as a solicitor in 2023 an…" at bounding box center [437, 232] width 270 height 57
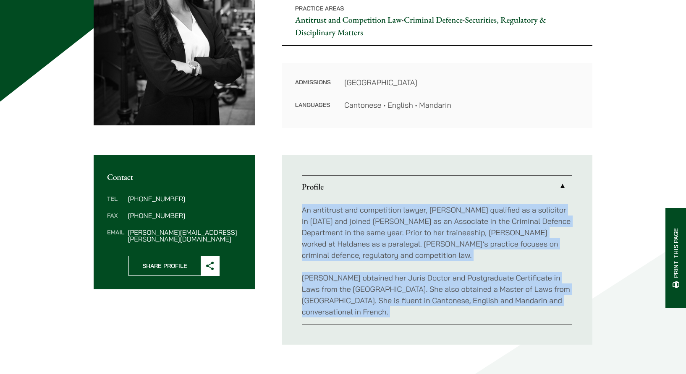
drag, startPoint x: 342, startPoint y: 257, endPoint x: 344, endPoint y: 279, distance: 21.9
click at [344, 279] on div "An antitrust and competition lawyer, Joanne qualified as a solicitor in 2023 an…" at bounding box center [437, 261] width 270 height 127
click at [343, 279] on p "Joanne obtained her Juris Doctor and Postgraduate Certificate in Laws from the …" at bounding box center [437, 294] width 270 height 45
click at [343, 278] on p "Joanne obtained her Juris Doctor and Postgraduate Certificate in Laws from the …" at bounding box center [437, 294] width 270 height 45
click at [342, 278] on p "Joanne obtained her Juris Doctor and Postgraduate Certificate in Laws from the …" at bounding box center [437, 294] width 270 height 45
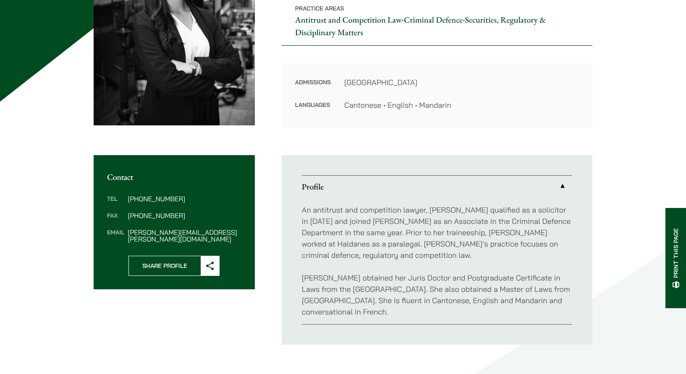
click at [342, 277] on p "Joanne obtained her Juris Doctor and Postgraduate Certificate in Laws from the …" at bounding box center [437, 294] width 270 height 45
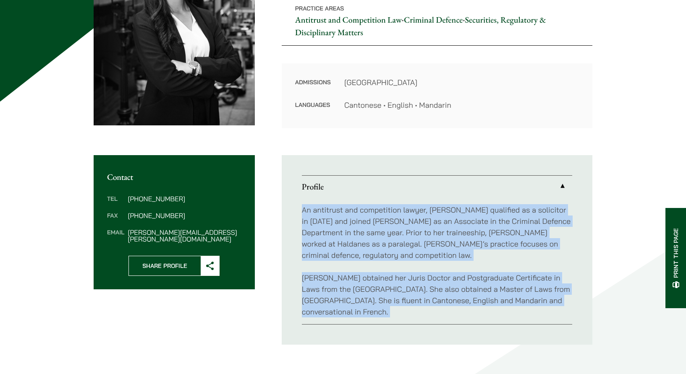
drag, startPoint x: 342, startPoint y: 277, endPoint x: 339, endPoint y: 247, distance: 29.9
click at [339, 247] on div "An antitrust and competition lawyer, Joanne qualified as a solicitor in 2023 an…" at bounding box center [437, 261] width 270 height 127
click at [338, 247] on p "An antitrust and competition lawyer, Joanne qualified as a solicitor in 2023 an…" at bounding box center [437, 232] width 270 height 57
click at [336, 232] on p "An antitrust and competition lawyer, Joanne qualified as a solicitor in 2023 an…" at bounding box center [437, 232] width 270 height 57
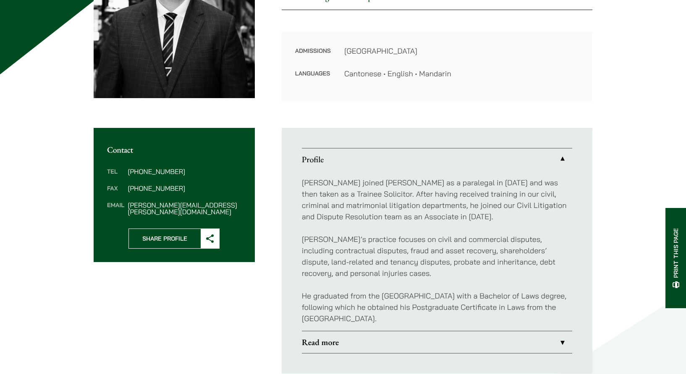
scroll to position [226, 0]
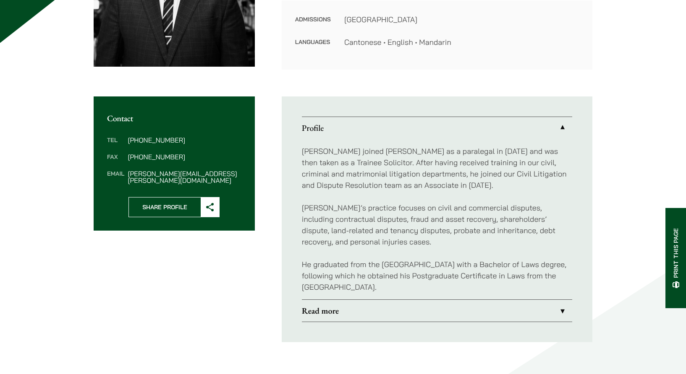
click at [454, 147] on div "[PERSON_NAME] joined [PERSON_NAME] as a paralegal in [DATE] and was then taken …" at bounding box center [437, 219] width 270 height 161
click at [454, 147] on p "[PERSON_NAME] joined [PERSON_NAME] as a paralegal in [DATE] and was then taken …" at bounding box center [437, 168] width 270 height 45
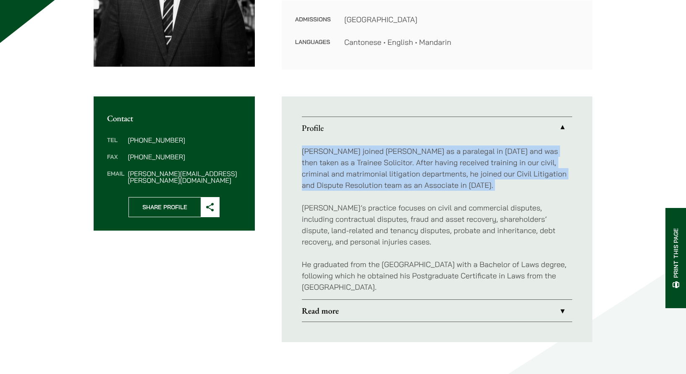
drag, startPoint x: 454, startPoint y: 147, endPoint x: 448, endPoint y: 191, distance: 43.6
click at [448, 191] on p "[PERSON_NAME] joined [PERSON_NAME] as a paralegal in [DATE] and was then taken …" at bounding box center [437, 168] width 270 height 45
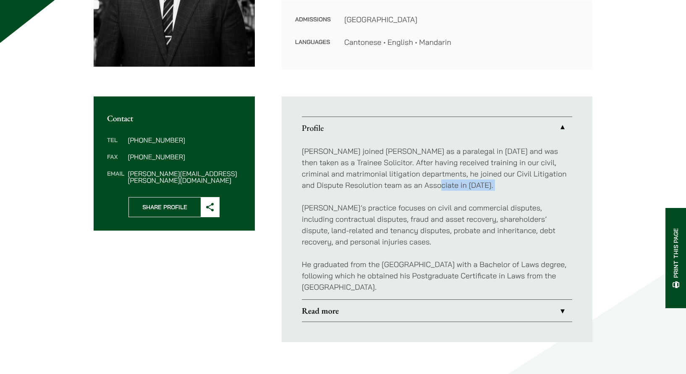
click at [448, 191] on p "[PERSON_NAME] joined [PERSON_NAME] as a paralegal in [DATE] and was then taken …" at bounding box center [437, 168] width 270 height 45
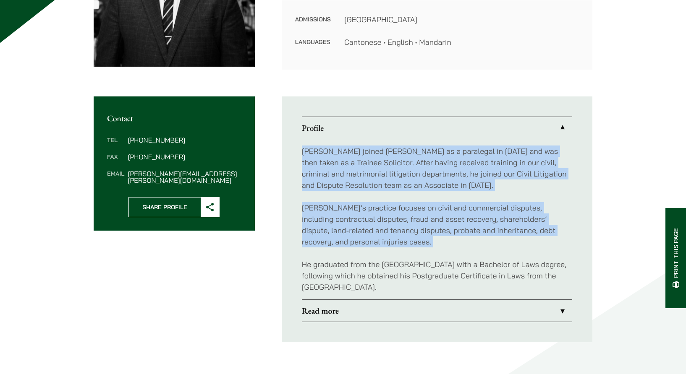
drag, startPoint x: 448, startPoint y: 191, endPoint x: 448, endPoint y: 205, distance: 14.3
click at [448, 205] on div "[PERSON_NAME] joined [PERSON_NAME] as a paralegal in [DATE] and was then taken …" at bounding box center [437, 219] width 270 height 161
click at [448, 205] on p "[PERSON_NAME]’s practice focuses on civil and commercial disputes, including co…" at bounding box center [437, 224] width 270 height 45
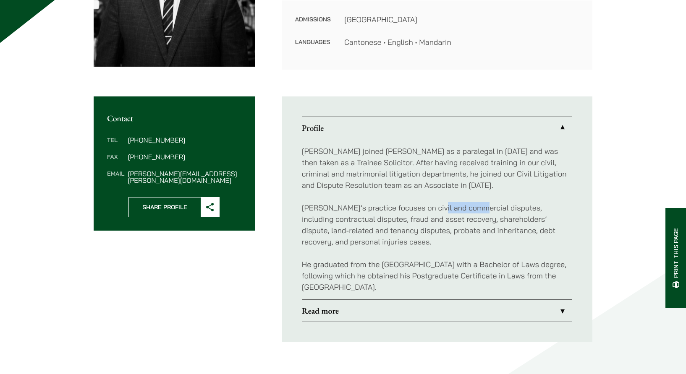
click at [448, 205] on p "[PERSON_NAME]’s practice focuses on civil and commercial disputes, including co…" at bounding box center [437, 224] width 270 height 45
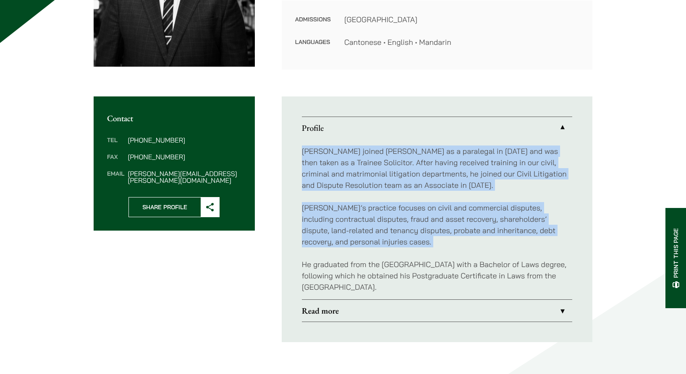
drag, startPoint x: 448, startPoint y: 205, endPoint x: 449, endPoint y: 172, distance: 33.2
click at [449, 172] on div "[PERSON_NAME] joined [PERSON_NAME] as a paralegal in [DATE] and was then taken …" at bounding box center [437, 219] width 270 height 161
click at [449, 172] on p "[PERSON_NAME] joined [PERSON_NAME] as a paralegal in [DATE] and was then taken …" at bounding box center [437, 168] width 270 height 45
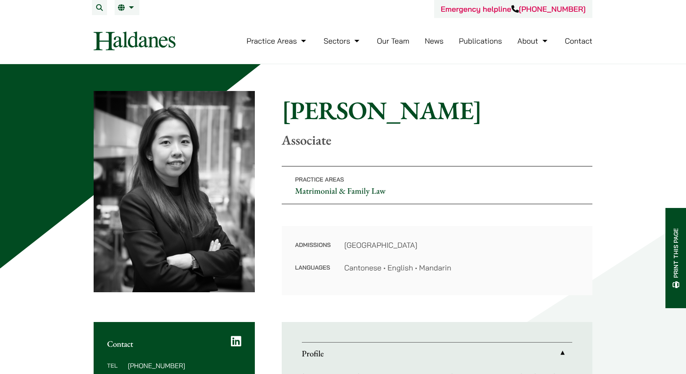
scroll to position [236, 0]
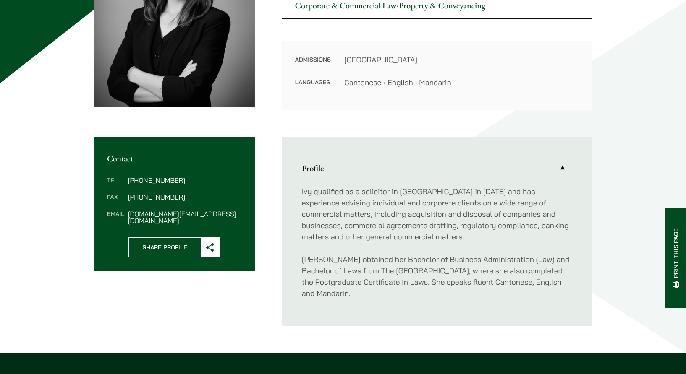
scroll to position [180, 0]
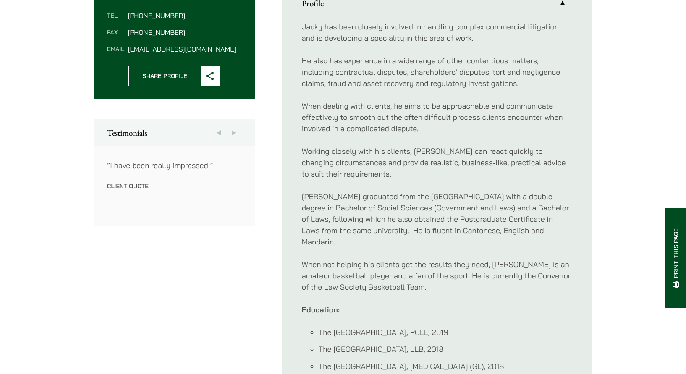
scroll to position [345, 0]
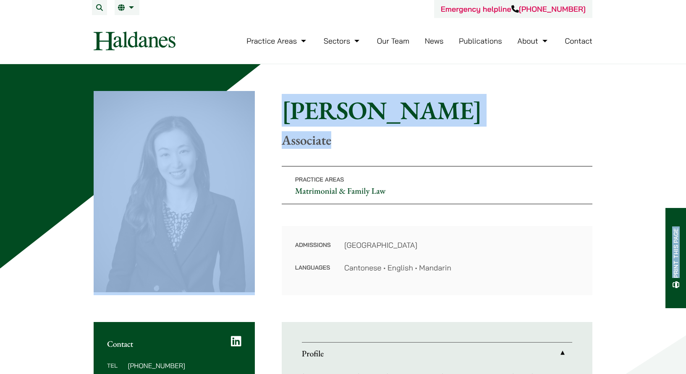
drag, startPoint x: 684, startPoint y: 47, endPoint x: 692, endPoint y: 138, distance: 91.3
click at [663, 96] on div "Home » Lawyers » Shirley Chan Shirley Chan Associate Practice Areas Matrimonial…" at bounding box center [343, 376] width 686 height 624
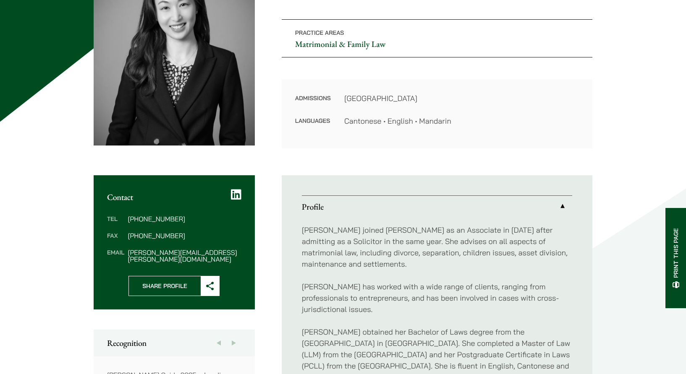
scroll to position [346, 0]
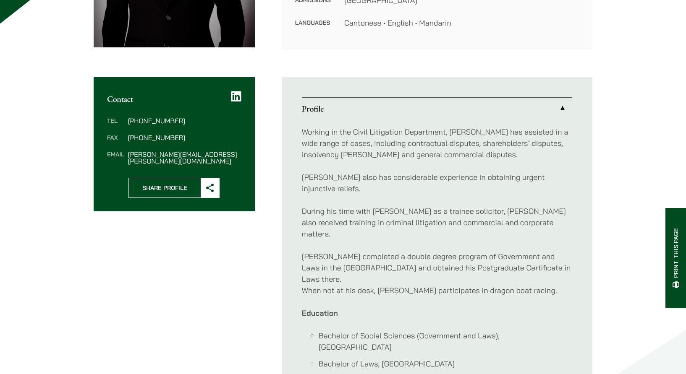
scroll to position [240, 0]
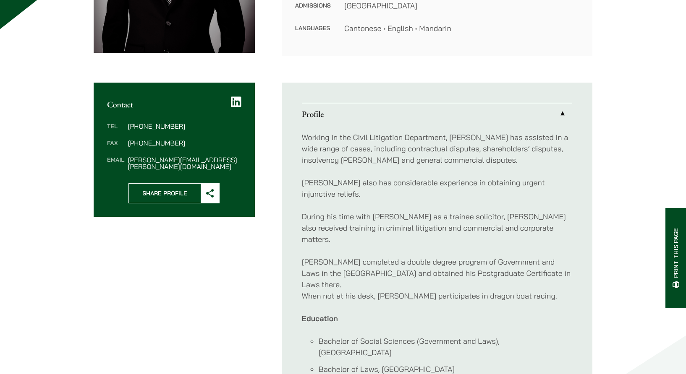
click at [482, 146] on p "Working in the Civil Litigation Department, [PERSON_NAME] has assisted in a wid…" at bounding box center [437, 149] width 270 height 34
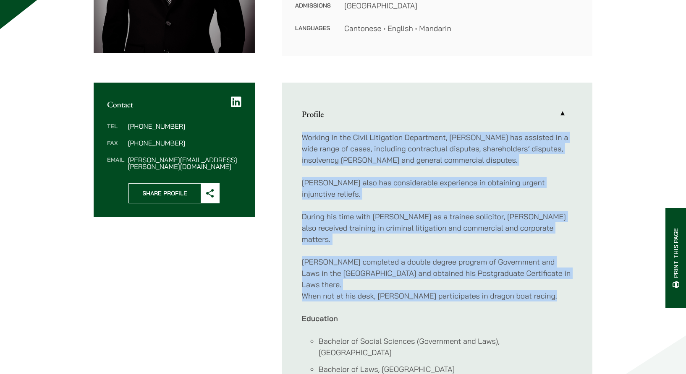
drag, startPoint x: 482, startPoint y: 146, endPoint x: 484, endPoint y: 271, distance: 124.7
click at [484, 271] on div "Working in the Civil Litigation Department, [PERSON_NAME] has assisted in a wid…" at bounding box center [437, 262] width 270 height 274
drag, startPoint x: 484, startPoint y: 271, endPoint x: 479, endPoint y: 269, distance: 5.3
click at [484, 271] on p "[PERSON_NAME] completed a double degree program of Government and Laws in the […" at bounding box center [437, 278] width 270 height 45
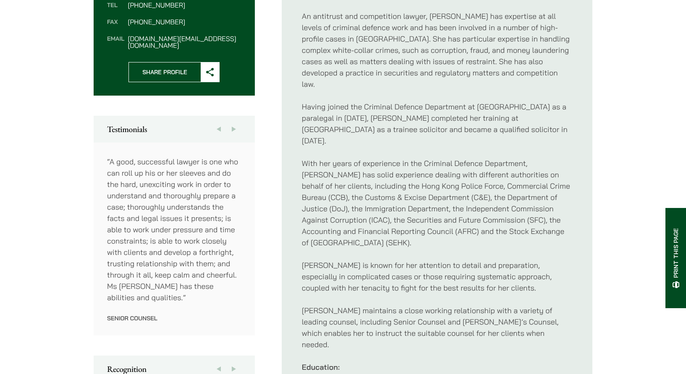
scroll to position [321, 0]
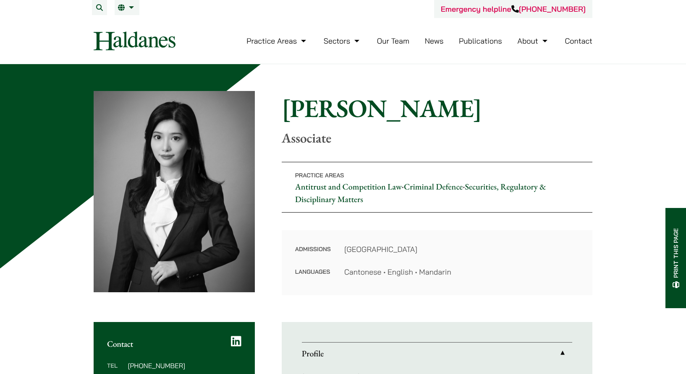
click at [329, 113] on h1 "[PERSON_NAME]" at bounding box center [437, 108] width 311 height 30
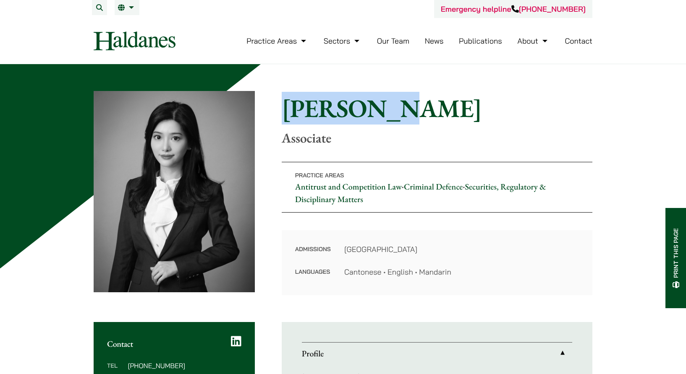
click at [329, 113] on h1 "[PERSON_NAME]" at bounding box center [437, 108] width 311 height 30
click at [329, 114] on h1 "[PERSON_NAME]" at bounding box center [437, 108] width 311 height 30
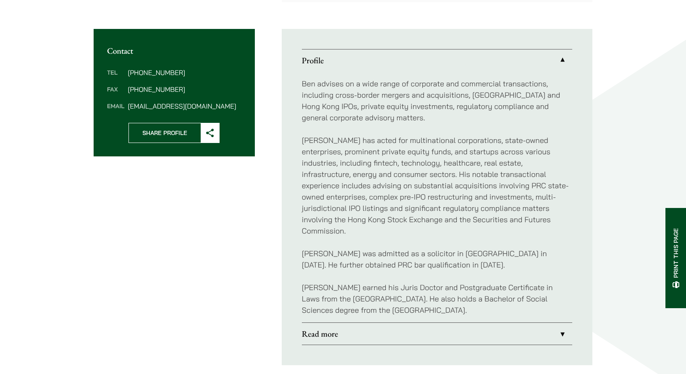
scroll to position [290, 0]
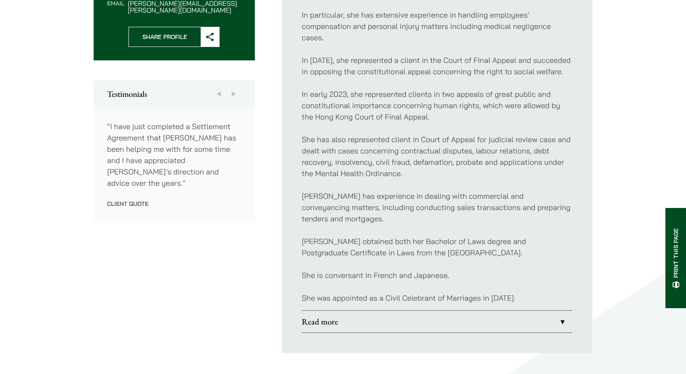
scroll to position [394, 0]
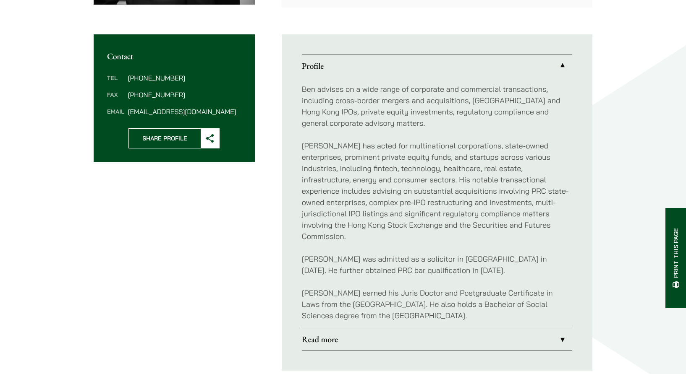
scroll to position [284, 0]
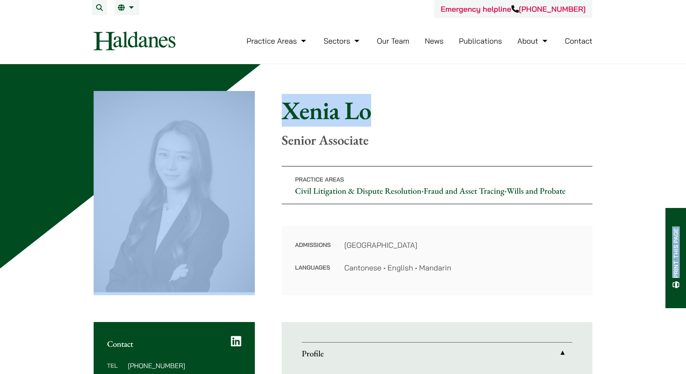
drag, startPoint x: 685, startPoint y: 50, endPoint x: 692, endPoint y: 76, distance: 27.0
click at [685, 56] on header "Emergency helpline [PHONE_NUMBER] Practice Areas Antitrust and Competition Law …" at bounding box center [343, 32] width 686 height 64
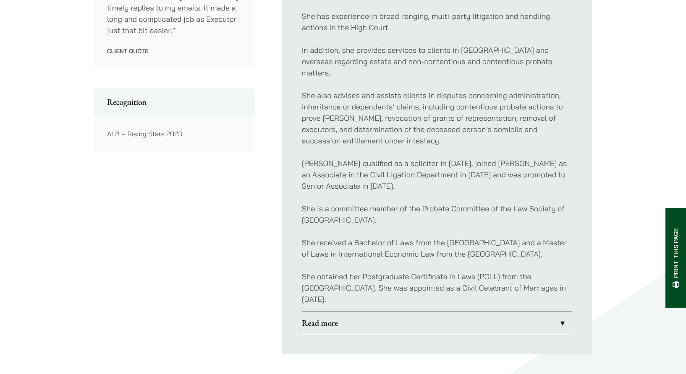
scroll to position [536, 0]
